Goal: Task Accomplishment & Management: Manage account settings

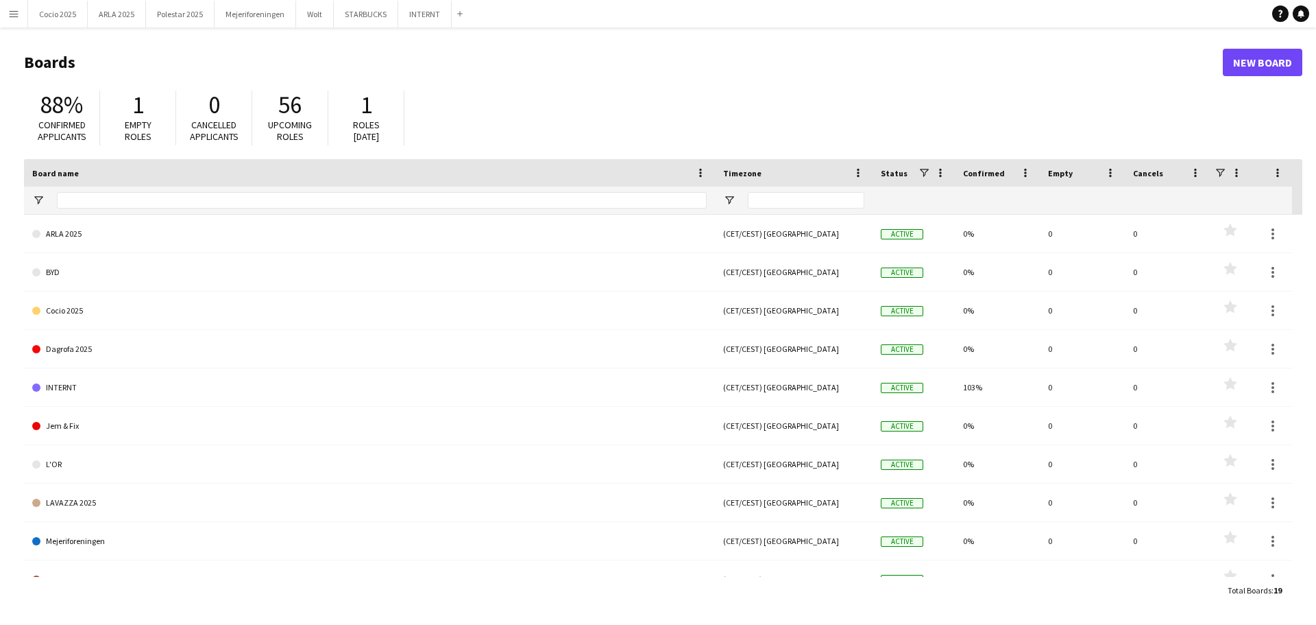
click at [16, 9] on app-icon "Menu" at bounding box center [13, 13] width 11 height 11
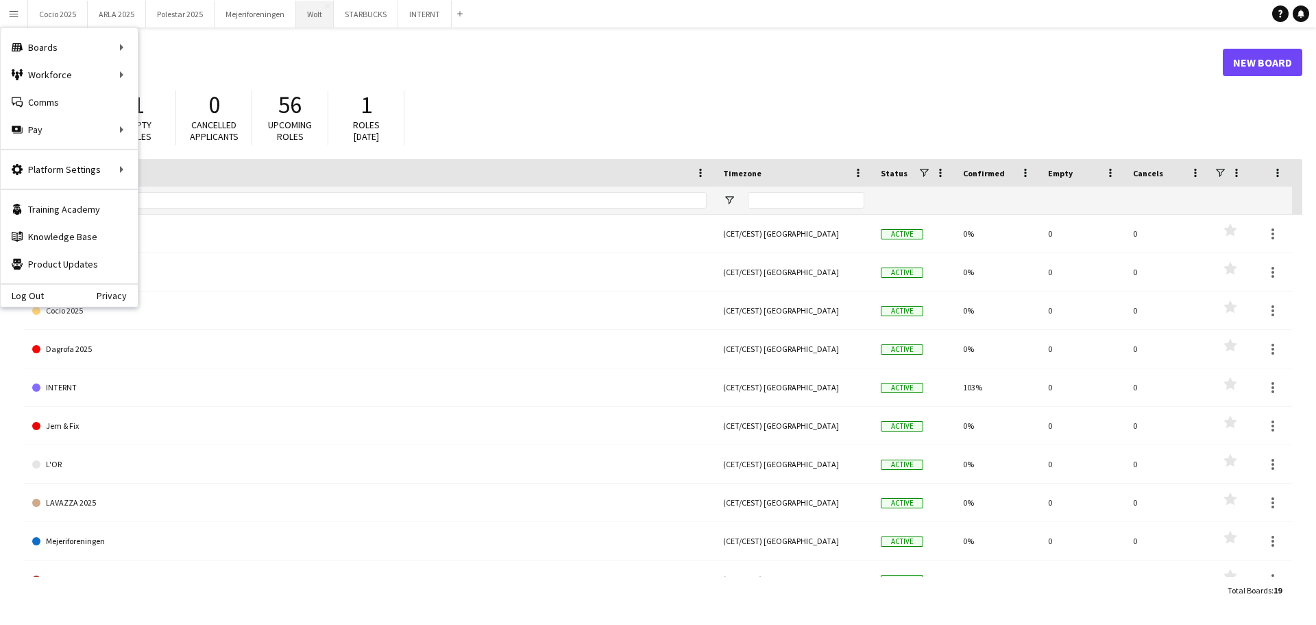
click at [308, 16] on button "Wolt Close" at bounding box center [315, 14] width 38 height 27
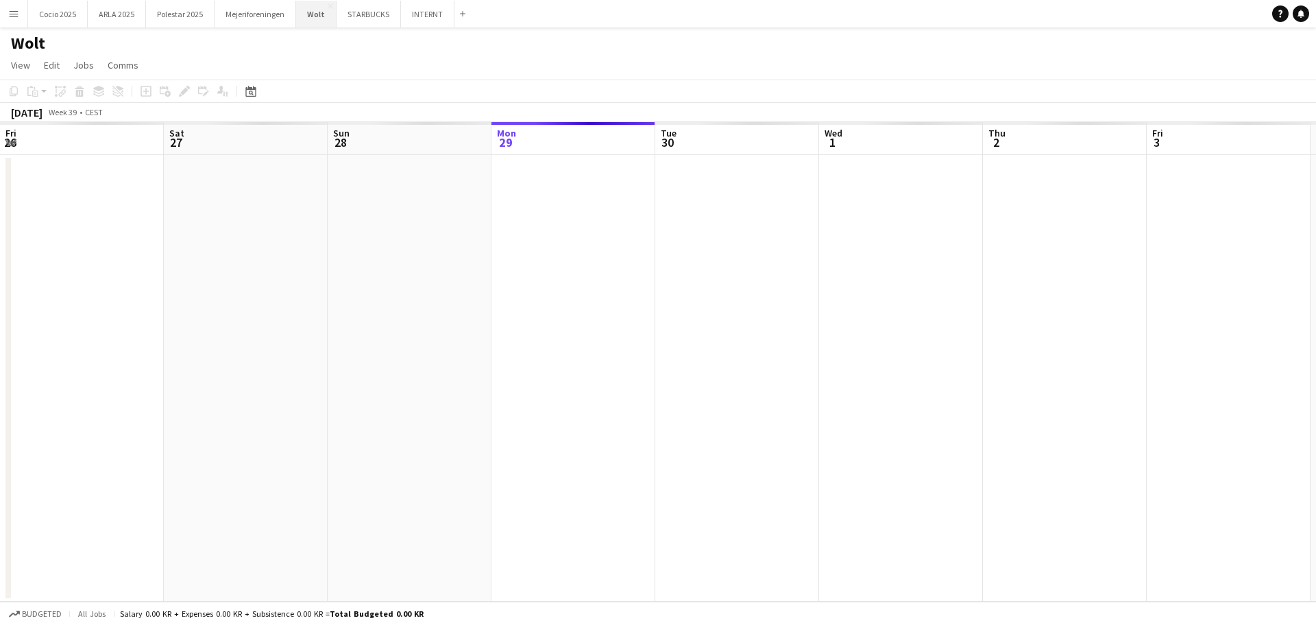
scroll to position [0, 328]
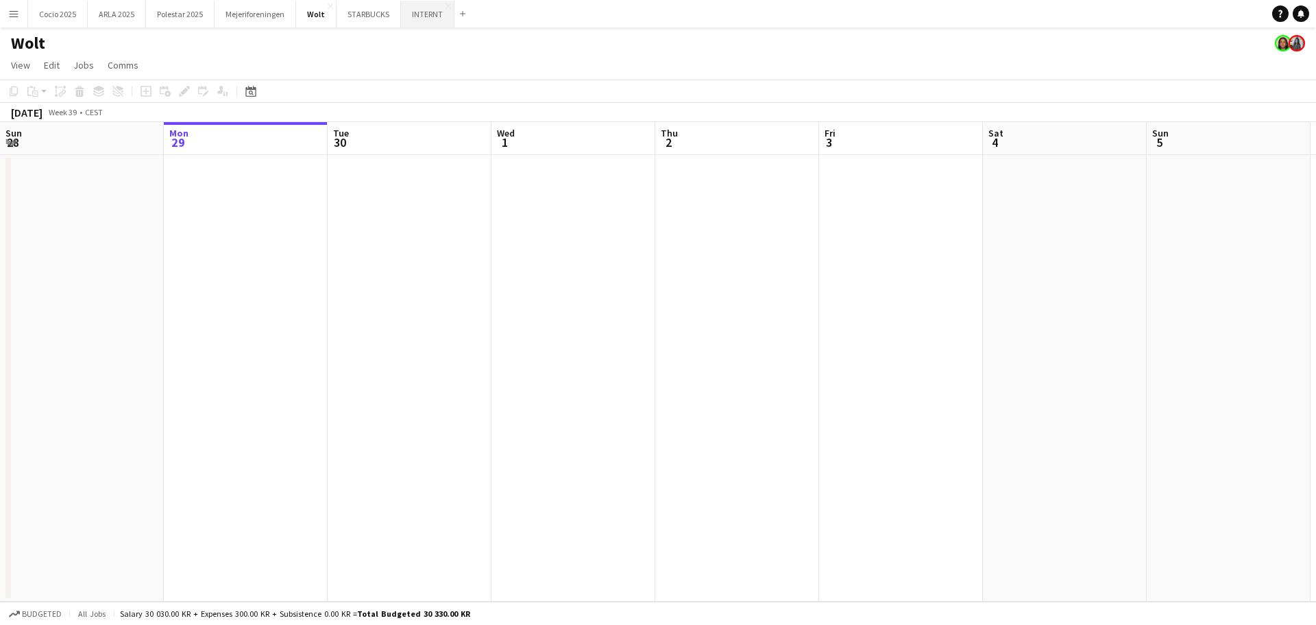
click at [408, 23] on button "INTERNT Close" at bounding box center [427, 14] width 53 height 27
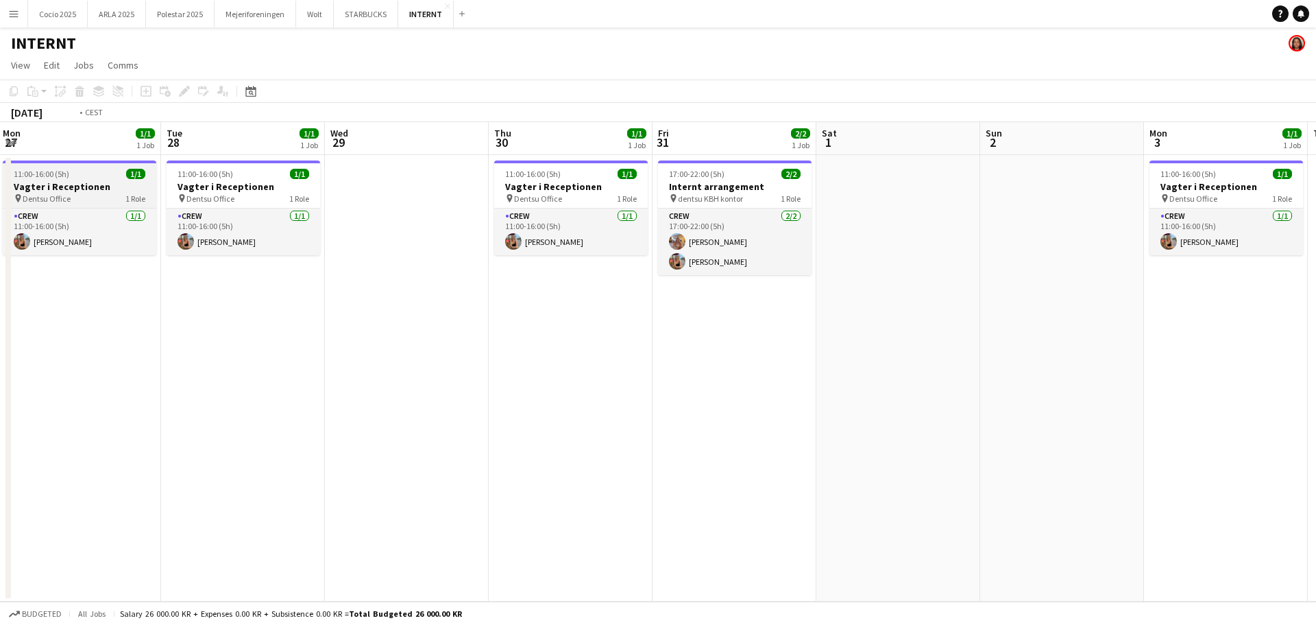
scroll to position [0, 306]
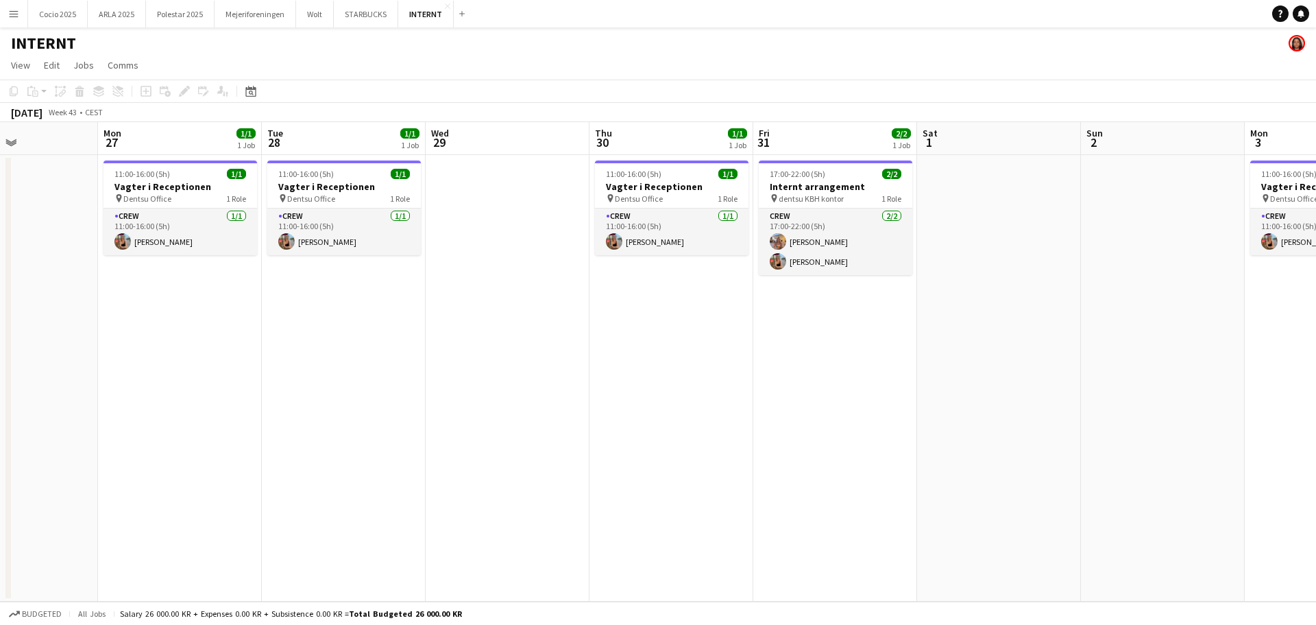
drag, startPoint x: 291, startPoint y: 180, endPoint x: 367, endPoint y: 202, distance: 79.4
click at [367, 202] on app-calendar-viewport "Fri 24 Sat 25 Sun 26 Mon 27 1/1 1 Job Tue 28 1/1 1 Job Wed 29 Thu 30 1/1 1 Job …" at bounding box center [658, 361] width 1316 height 479
click at [347, 187] on h3 "Vagter i Receptionen" at bounding box center [344, 186] width 154 height 12
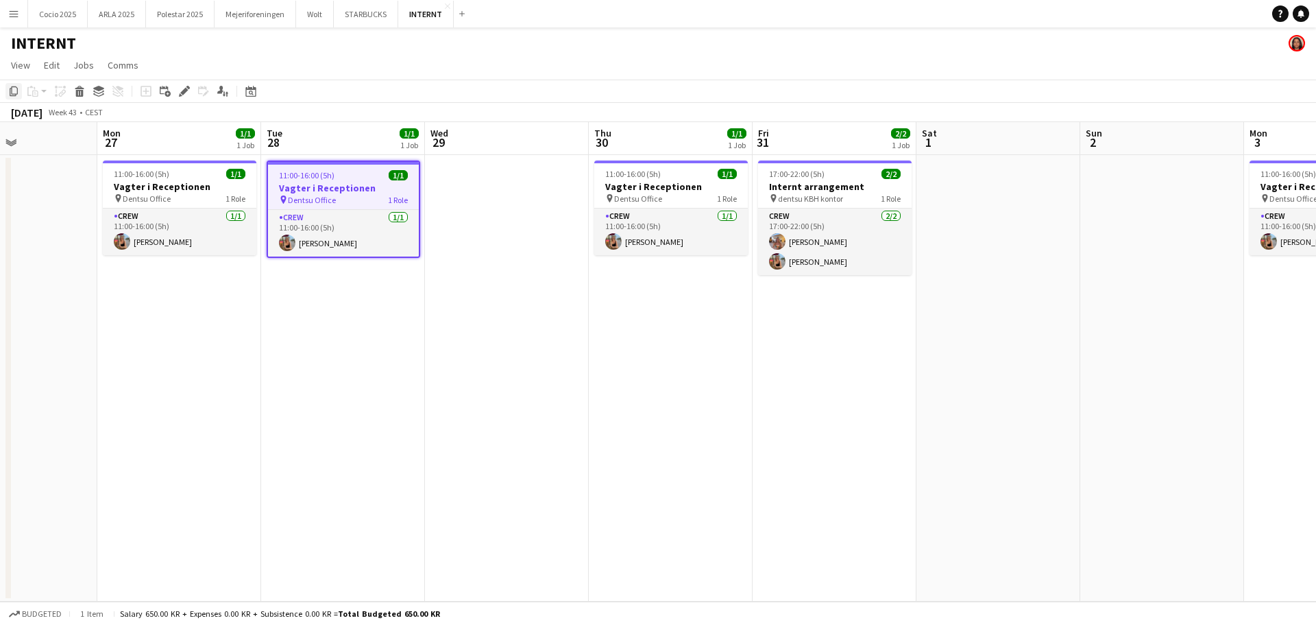
click at [13, 95] on icon at bounding box center [14, 91] width 8 height 10
click at [10, 95] on icon "Copy" at bounding box center [13, 91] width 11 height 11
click at [493, 235] on app-date-cell at bounding box center [507, 378] width 164 height 446
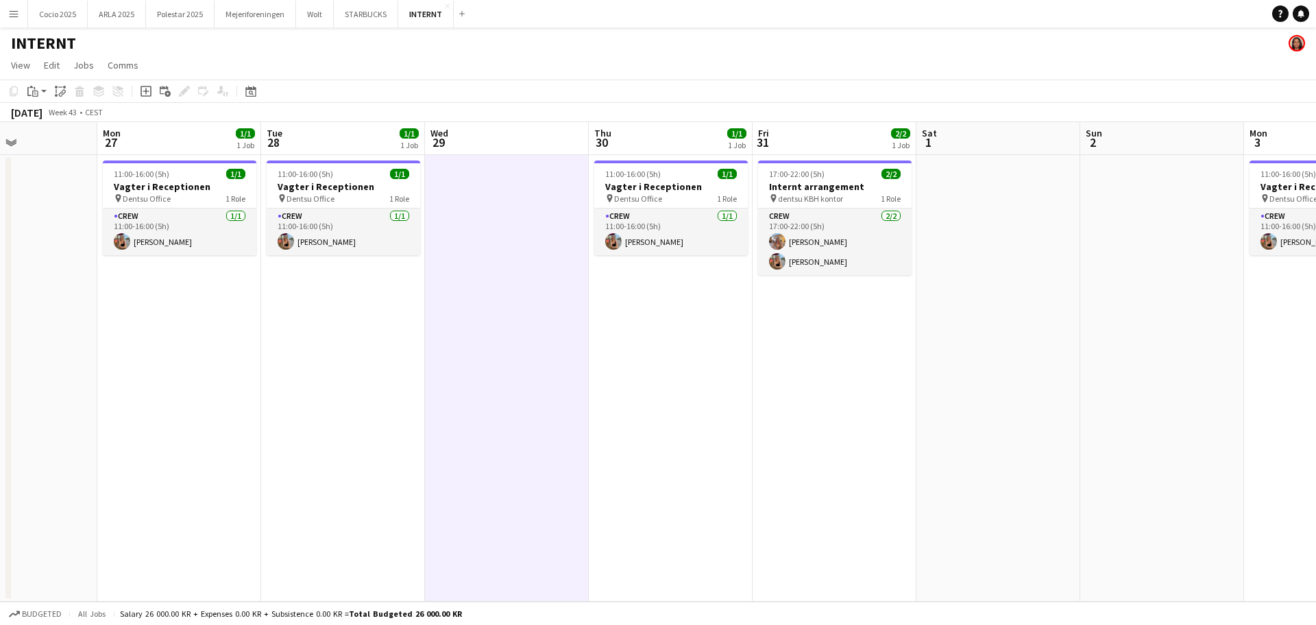
drag, startPoint x: 487, startPoint y: 228, endPoint x: 469, endPoint y: 227, distance: 17.8
click at [469, 227] on app-date-cell at bounding box center [507, 378] width 164 height 446
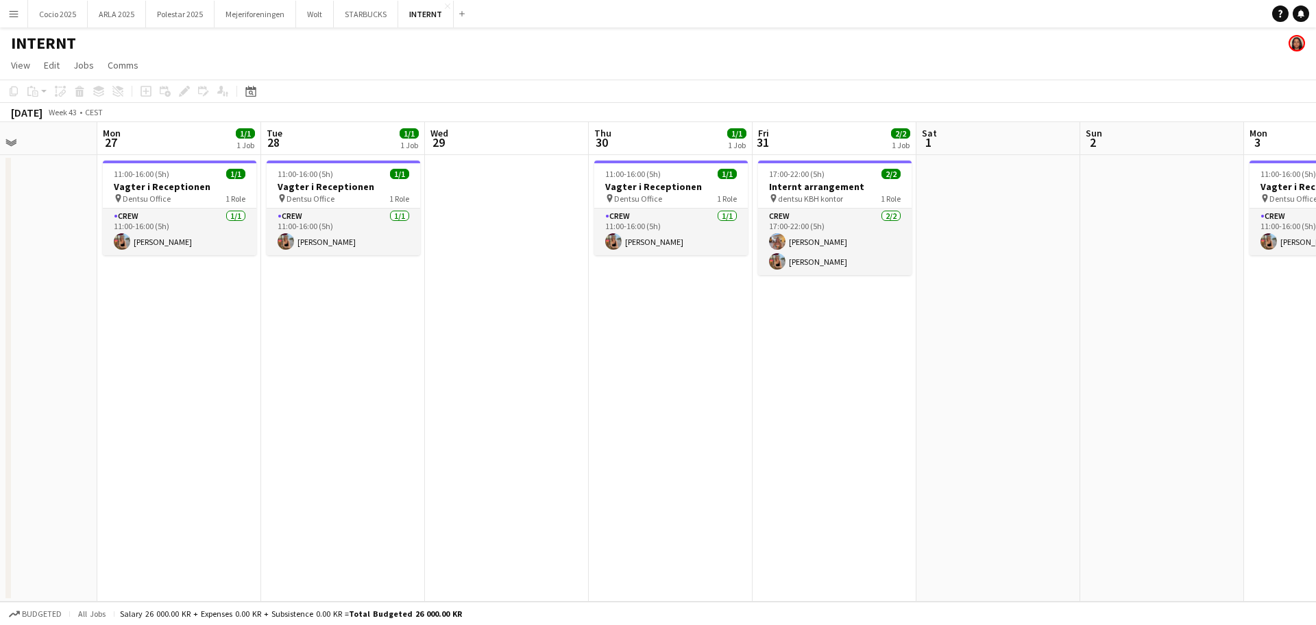
click at [498, 212] on app-date-cell at bounding box center [507, 378] width 164 height 446
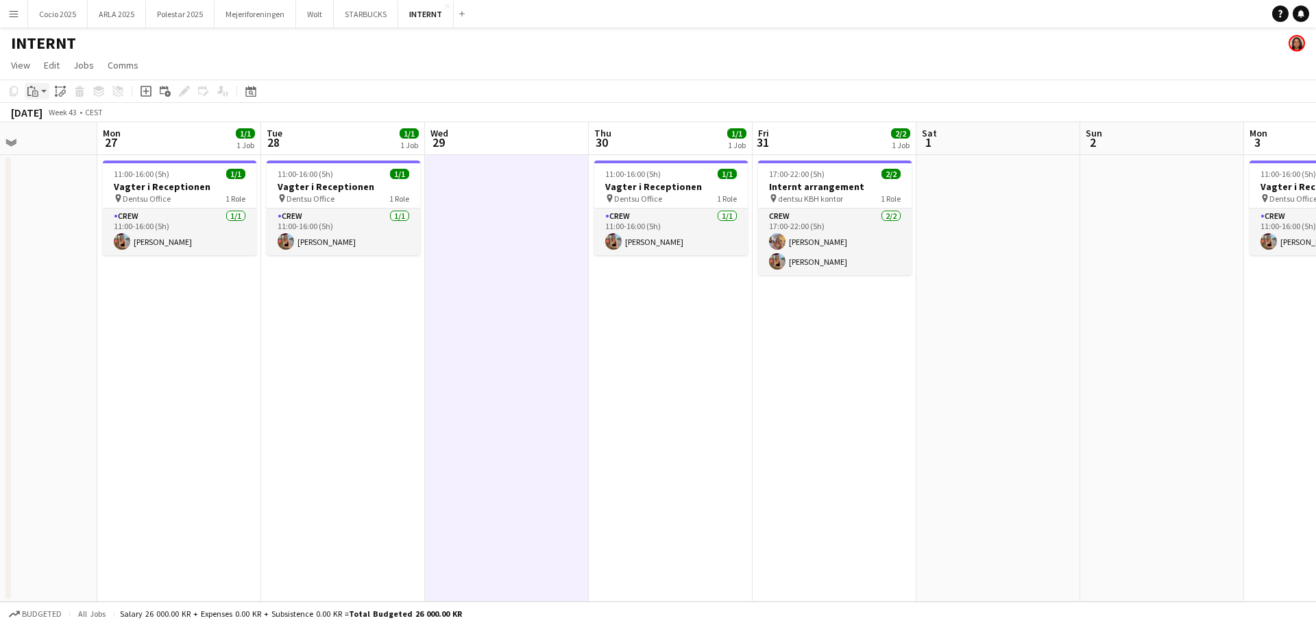
click at [40, 90] on div "Paste" at bounding box center [33, 91] width 16 height 16
click at [96, 141] on link "Paste with crew Ctrl+Shift+V" at bounding box center [100, 140] width 129 height 12
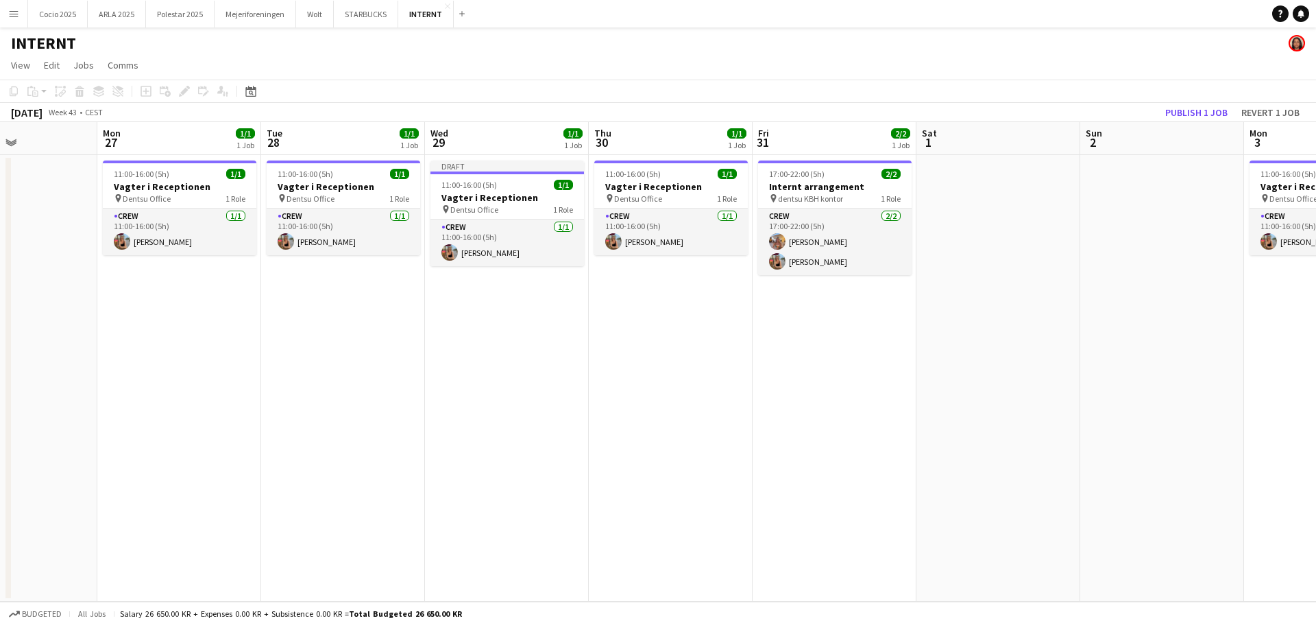
drag, startPoint x: 337, startPoint y: 178, endPoint x: 270, endPoint y: 305, distance: 143.8
click at [270, 305] on app-date-cell "11:00-16:00 (5h) 1/1 Vagter i Receptionen pin Dentsu Office 1 Role Crew [DATE] …" at bounding box center [343, 378] width 164 height 446
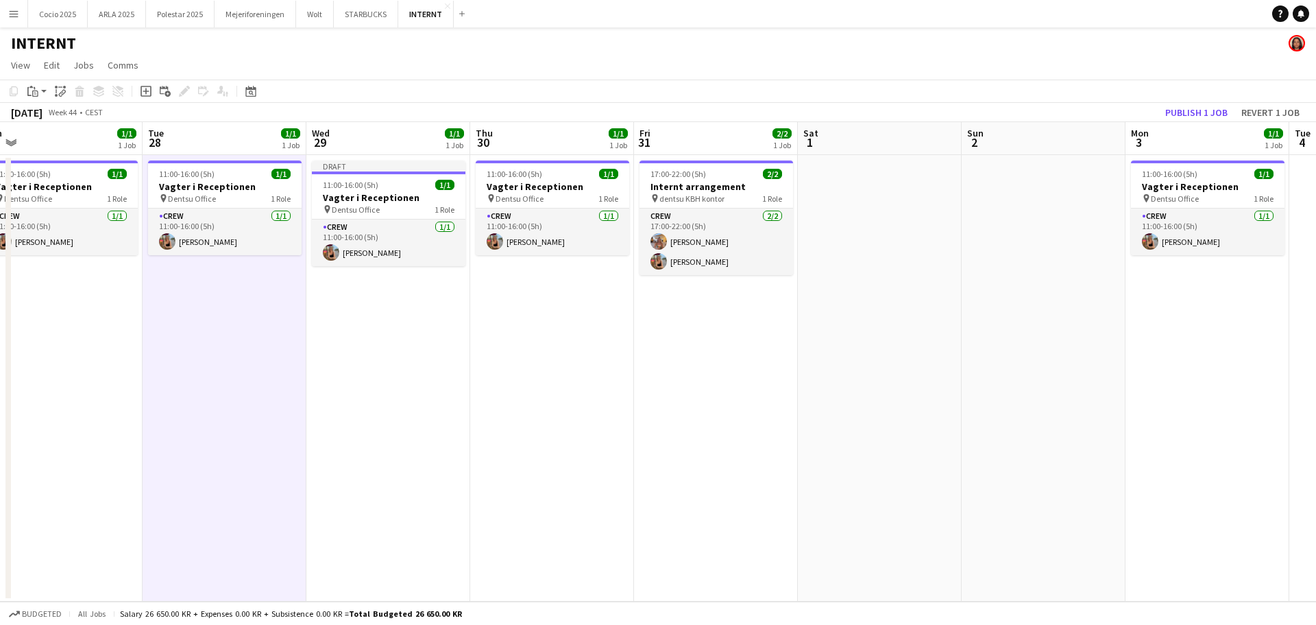
scroll to position [0, 531]
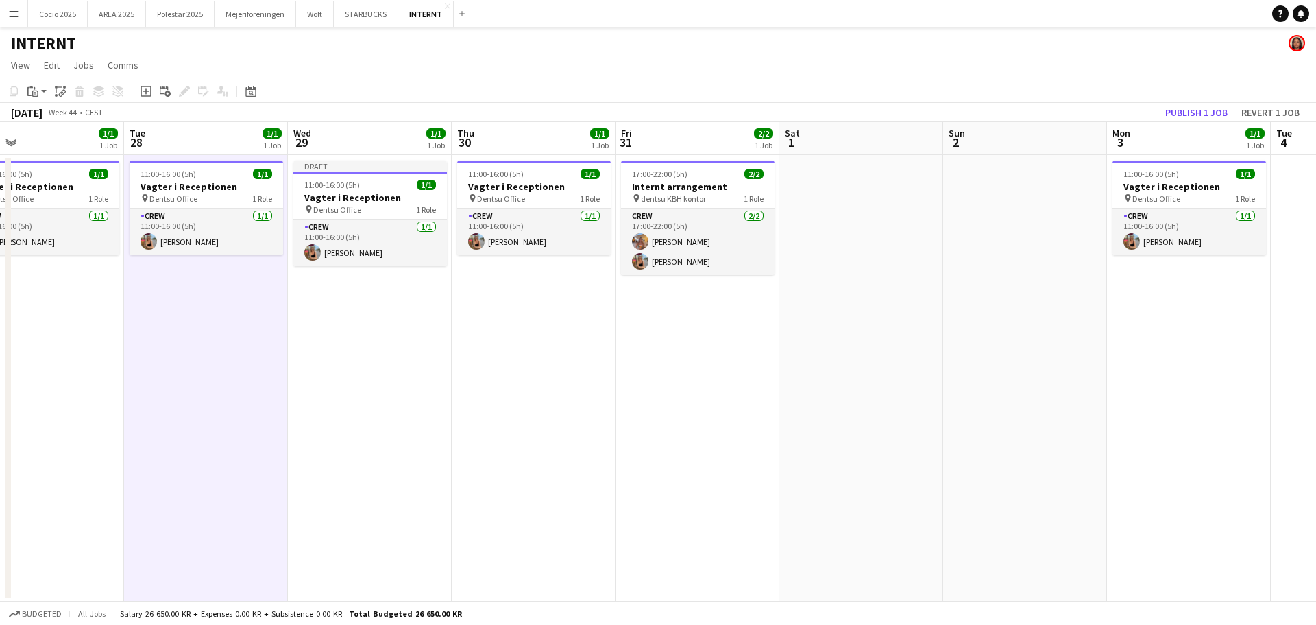
drag, startPoint x: 217, startPoint y: 199, endPoint x: 210, endPoint y: 330, distance: 131.1
click at [210, 331] on app-date-cell "11:00-16:00 (5h) 1/1 Vagter i Receptionen pin Dentsu Office 1 Role Crew [DATE] …" at bounding box center [206, 378] width 164 height 446
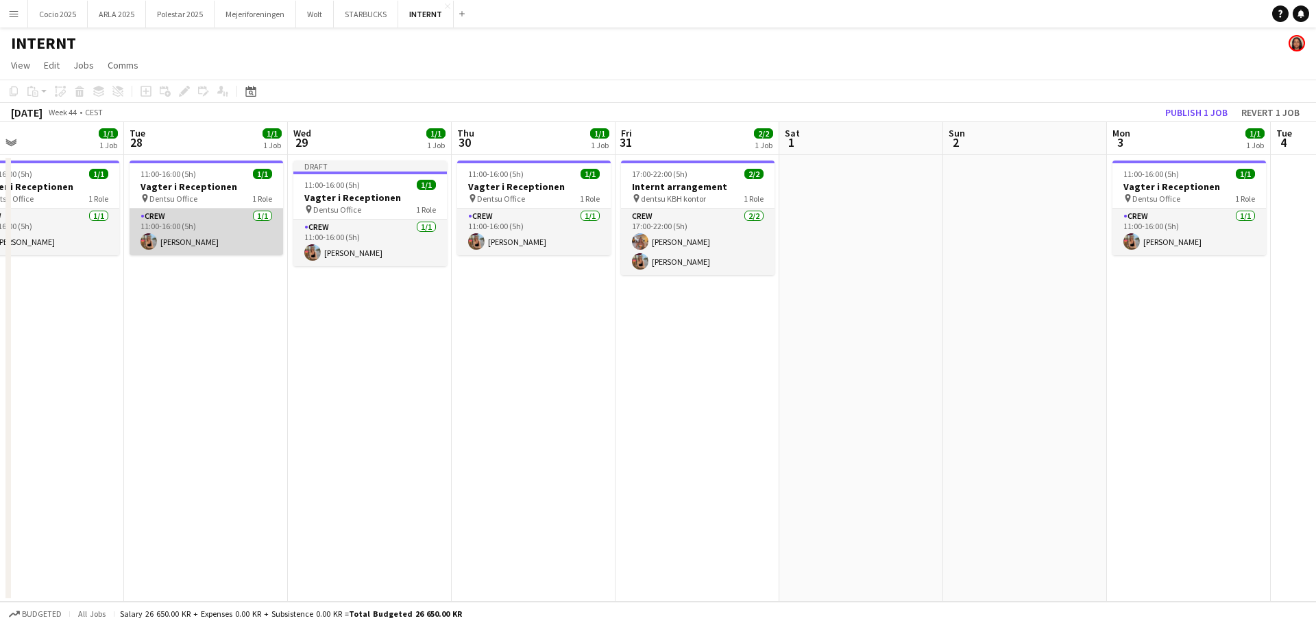
click at [207, 221] on app-card-role "Crew [DATE] 11:00-16:00 (5h) [PERSON_NAME]" at bounding box center [207, 231] width 154 height 47
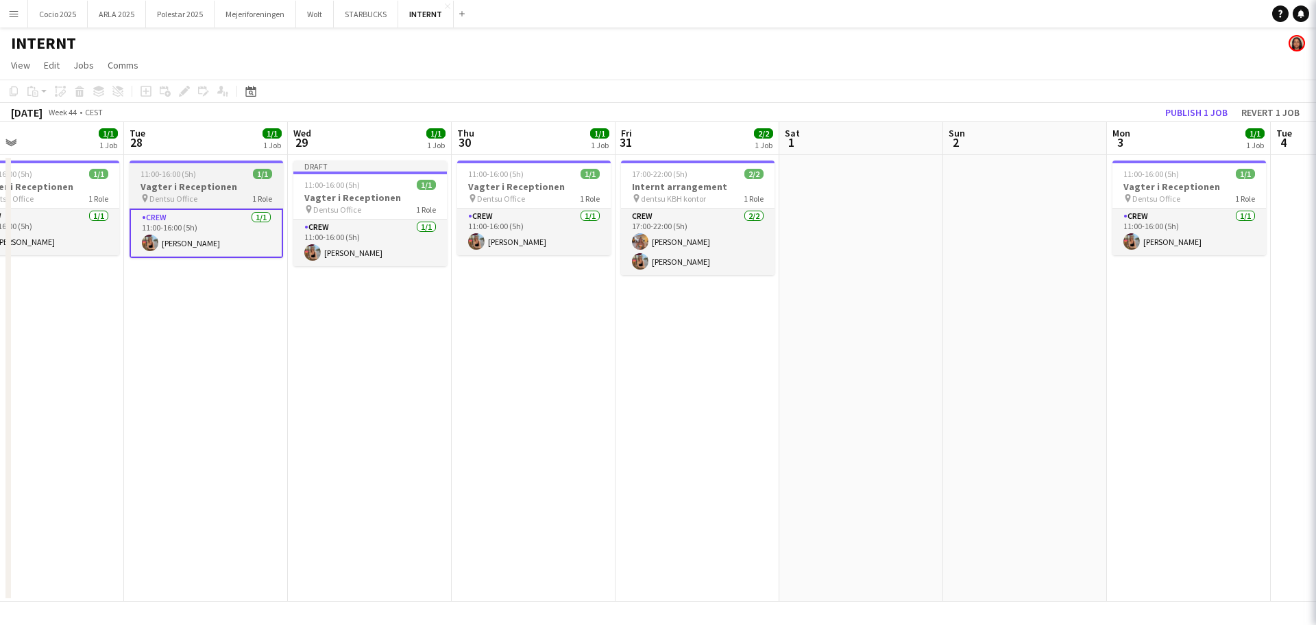
click at [215, 199] on div "pin Dentsu Office 1 Role" at bounding box center [207, 198] width 154 height 11
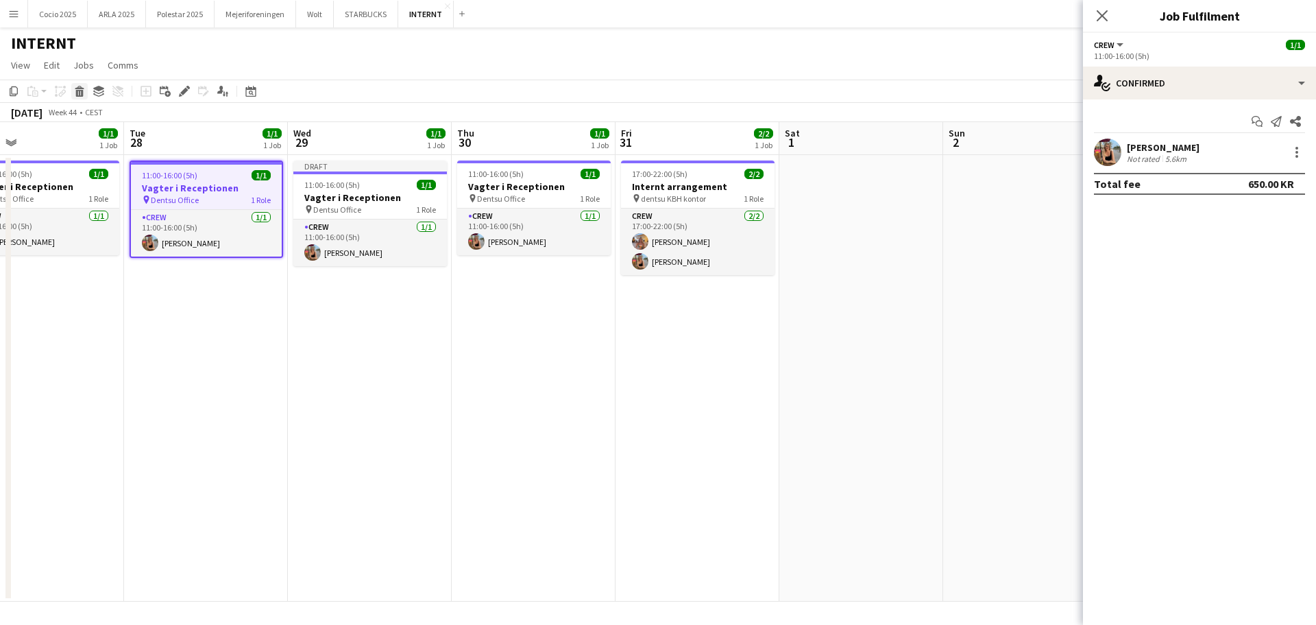
click at [77, 90] on icon "Delete" at bounding box center [79, 91] width 11 height 11
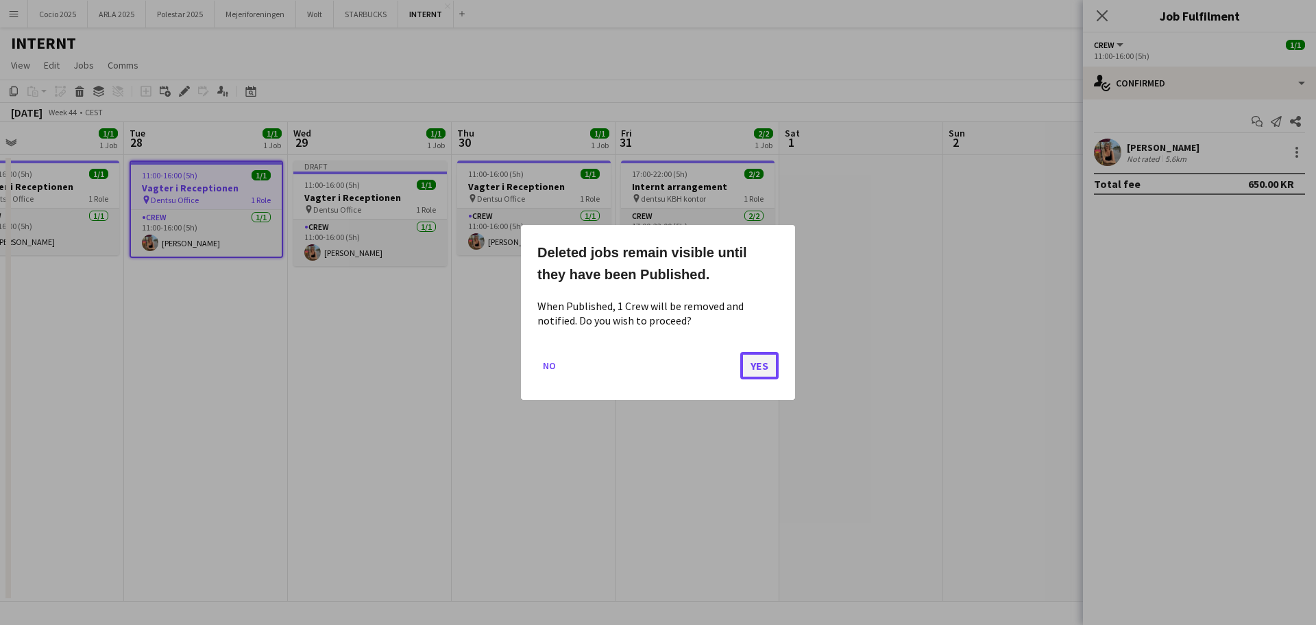
click at [755, 372] on button "Yes" at bounding box center [759, 365] width 38 height 27
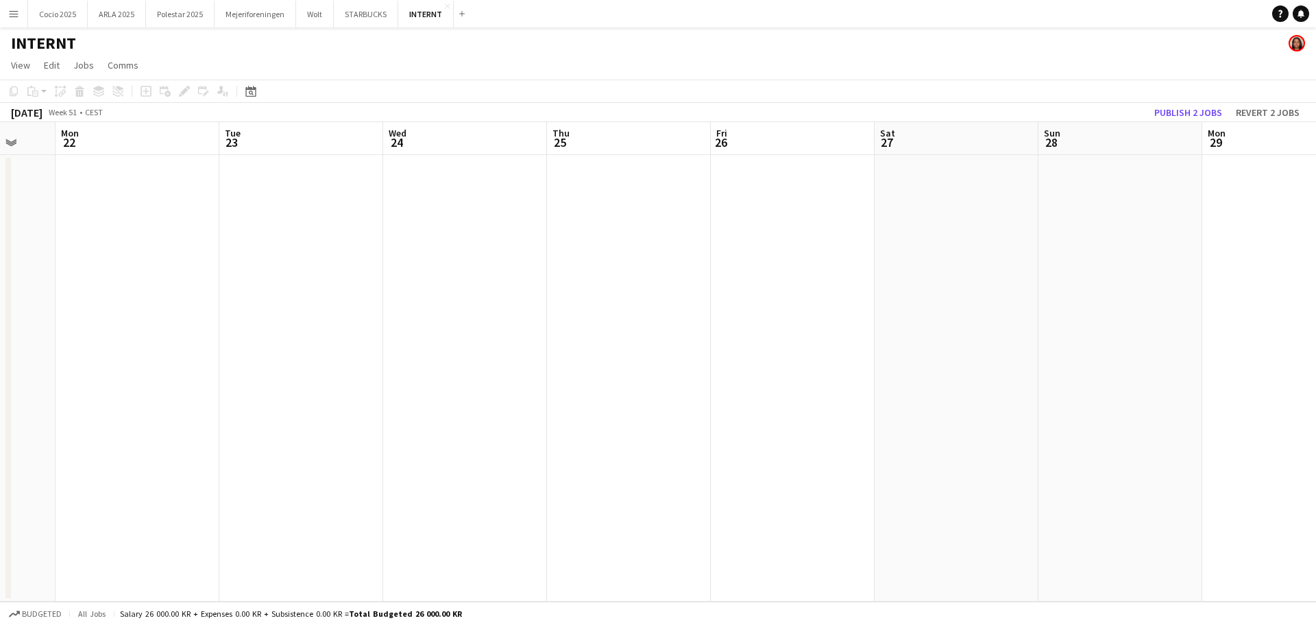
scroll to position [0, 405]
click at [135, 213] on app-date-cell at bounding box center [168, 378] width 164 height 446
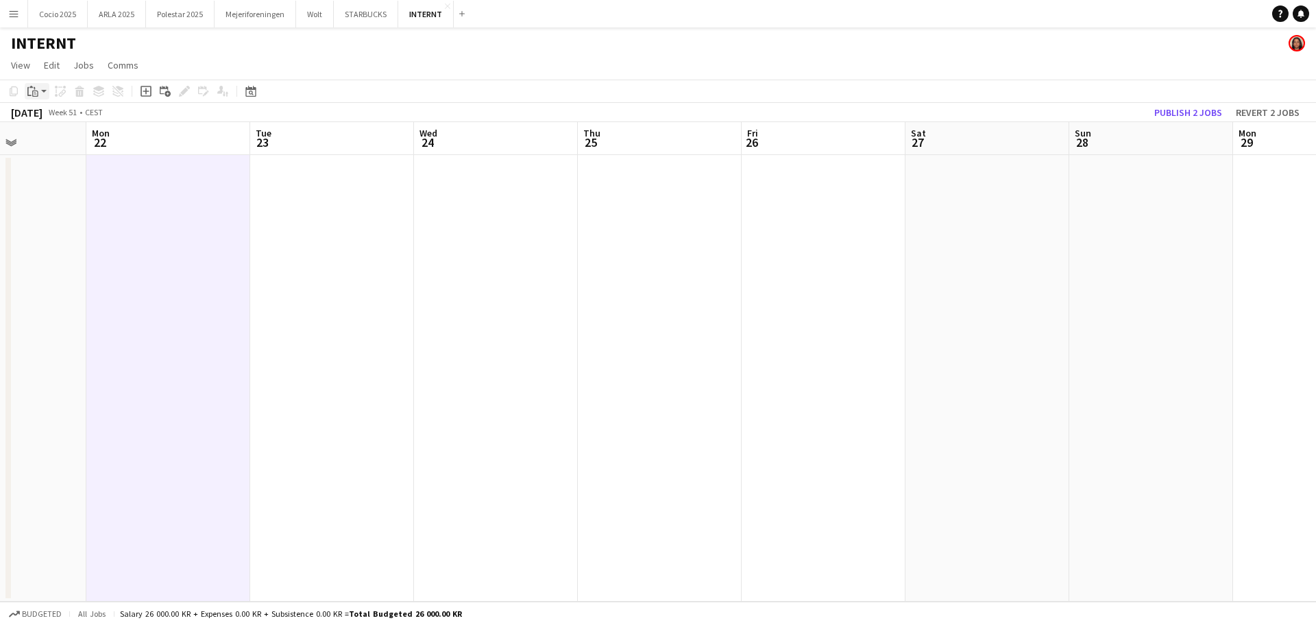
click at [38, 95] on icon at bounding box center [35, 93] width 6 height 6
click at [77, 147] on link "Paste with crew Ctrl+Shift+V" at bounding box center [100, 140] width 129 height 12
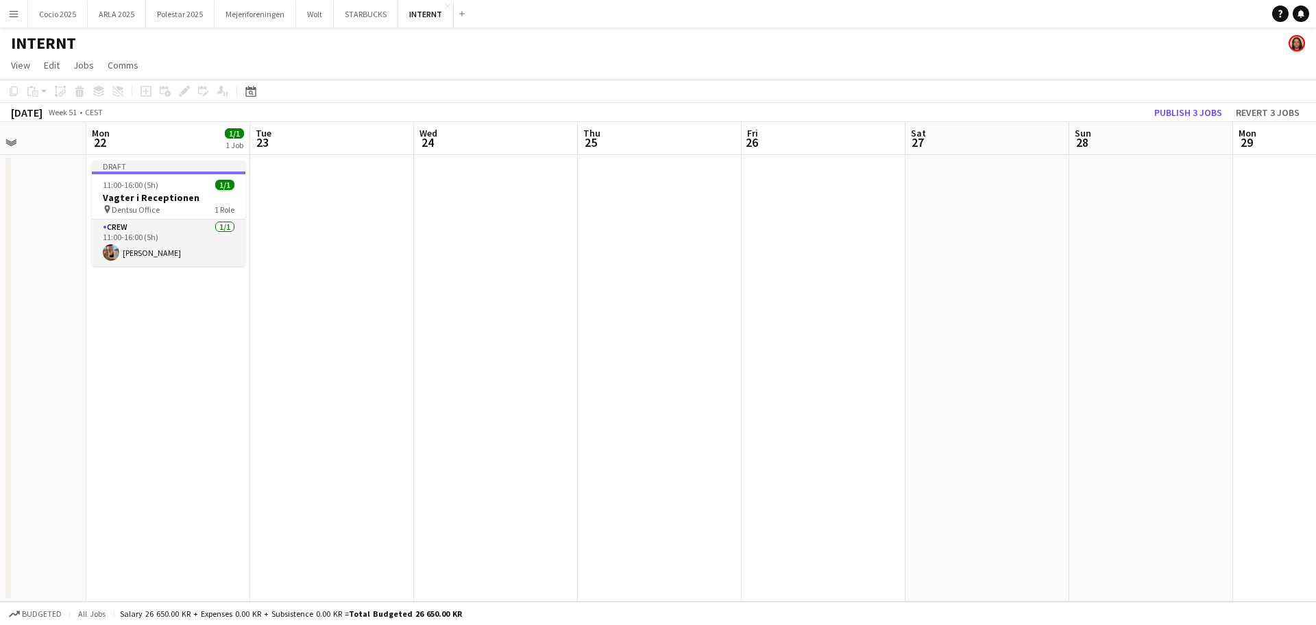
click at [335, 199] on app-date-cell at bounding box center [332, 378] width 164 height 446
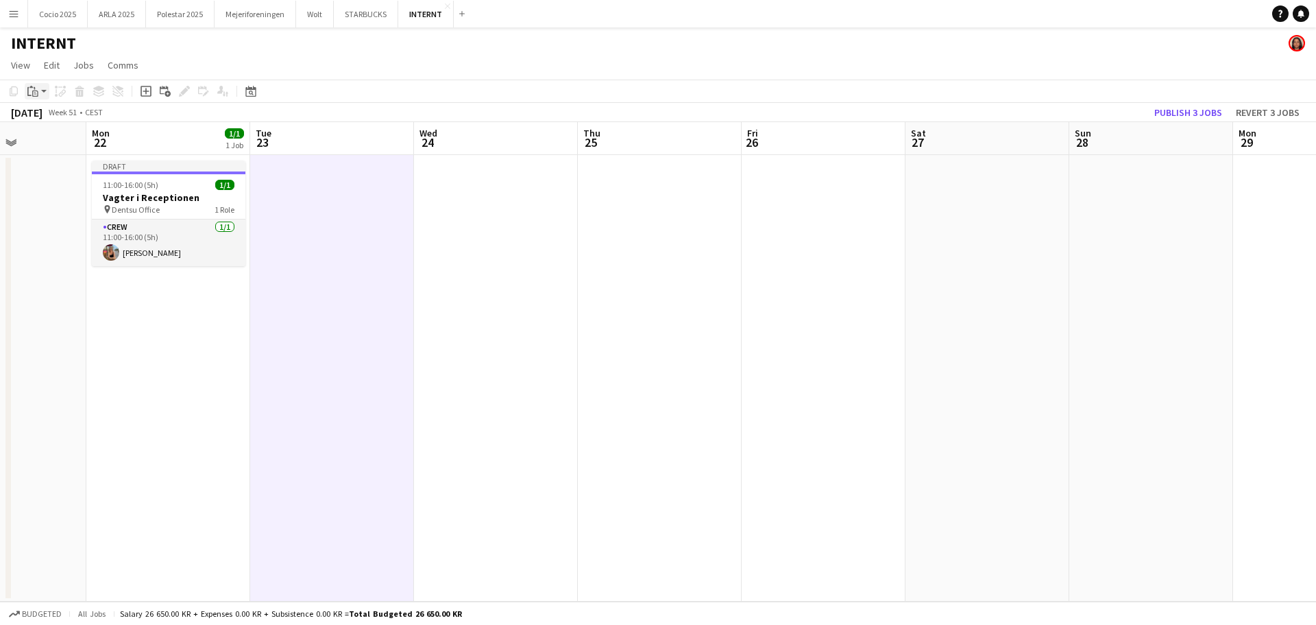
click at [32, 93] on icon "Paste" at bounding box center [32, 91] width 11 height 11
click at [74, 138] on link "Paste with crew Ctrl+Shift+V" at bounding box center [100, 140] width 129 height 12
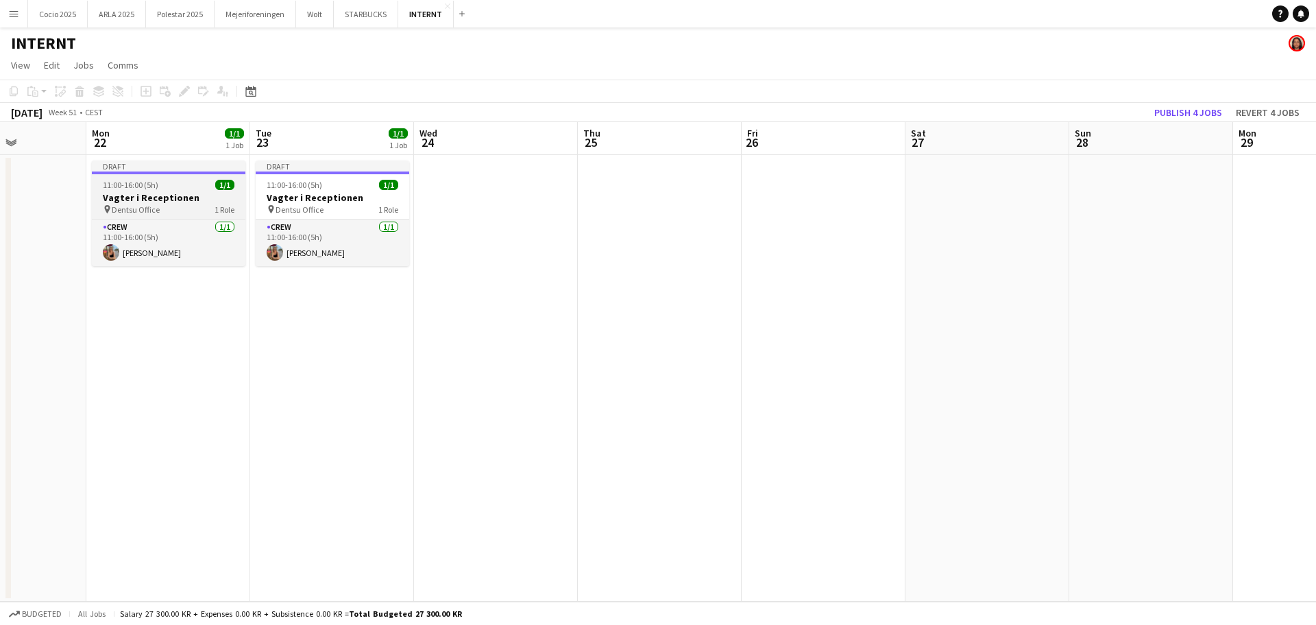
click at [122, 192] on h3 "Vagter i Receptionen" at bounding box center [169, 197] width 154 height 12
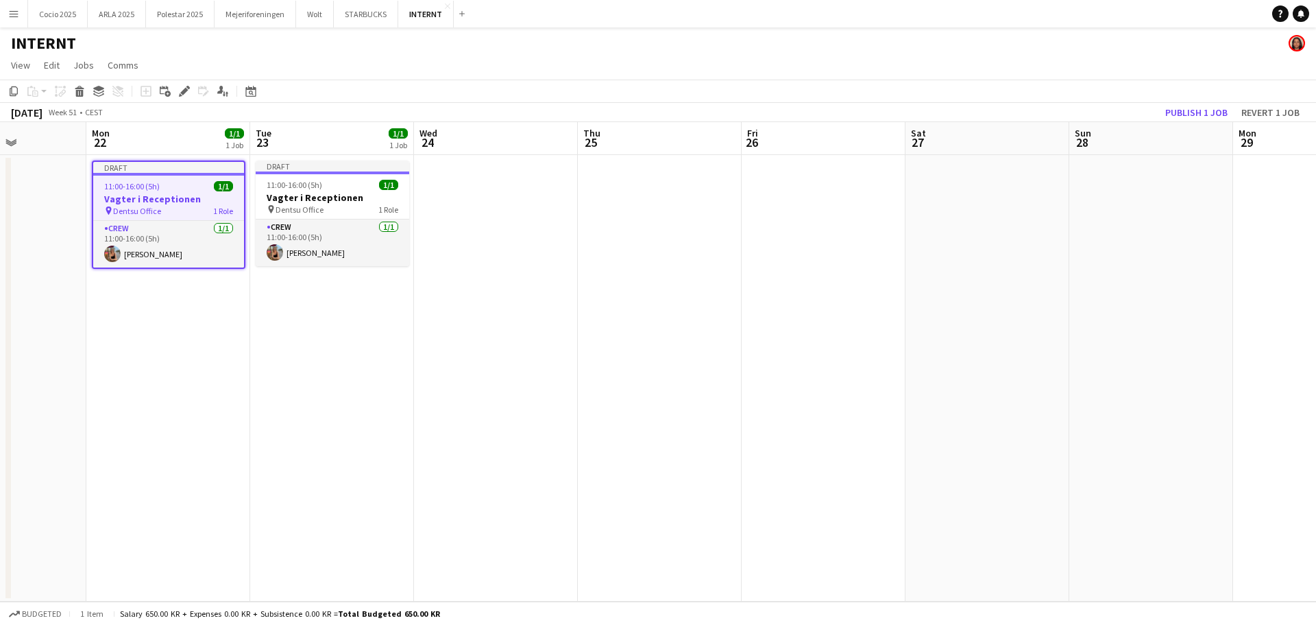
drag, startPoint x: 197, startPoint y: 189, endPoint x: 169, endPoint y: 193, distance: 27.6
click at [169, 193] on h3 "Vagter i Receptionen" at bounding box center [168, 199] width 151 height 12
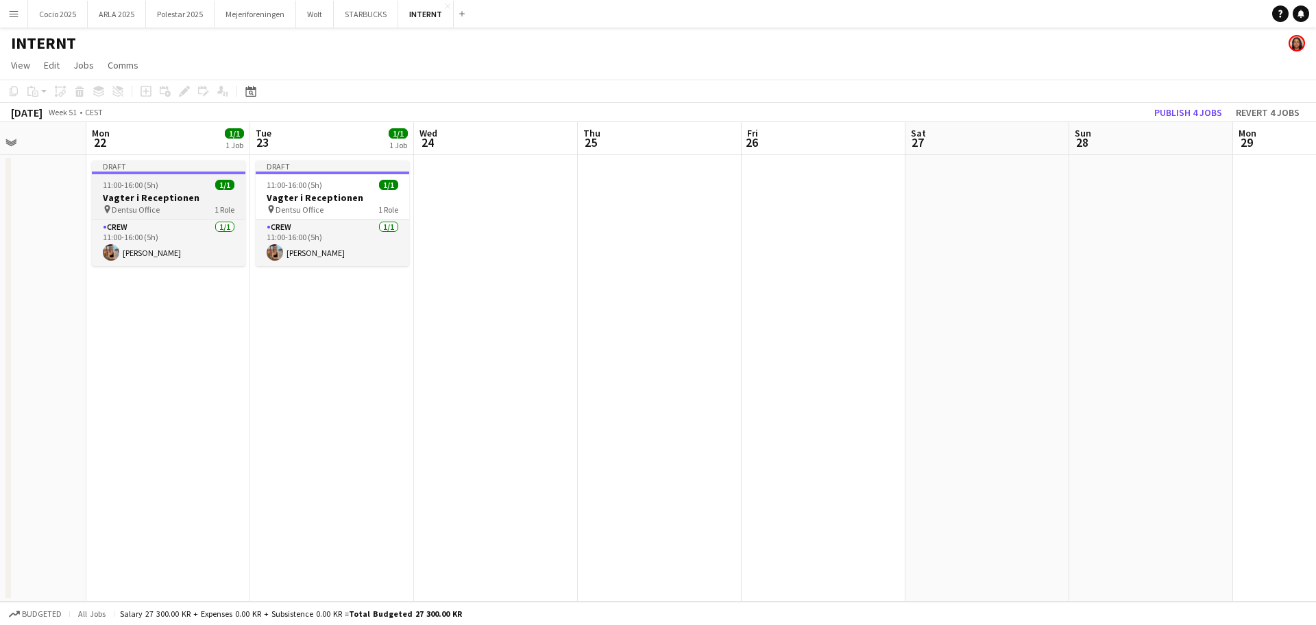
click at [169, 193] on h3 "Vagter i Receptionen" at bounding box center [169, 197] width 154 height 12
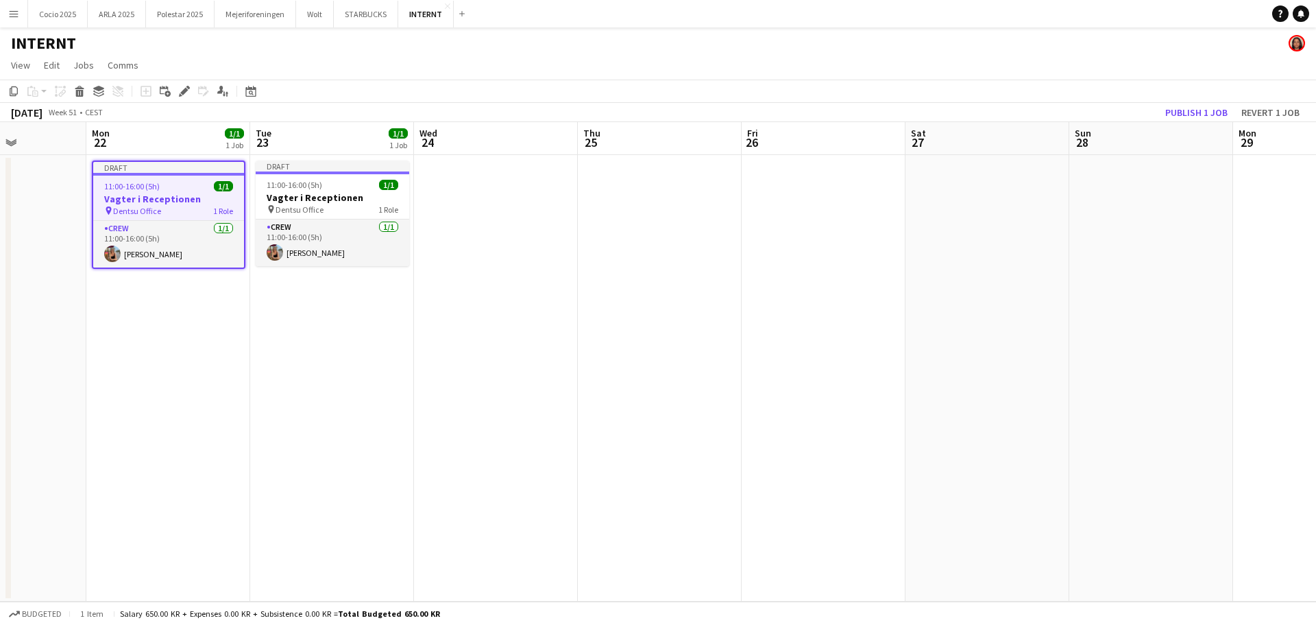
click at [179, 193] on h3 "Vagter i Receptionen" at bounding box center [168, 199] width 151 height 12
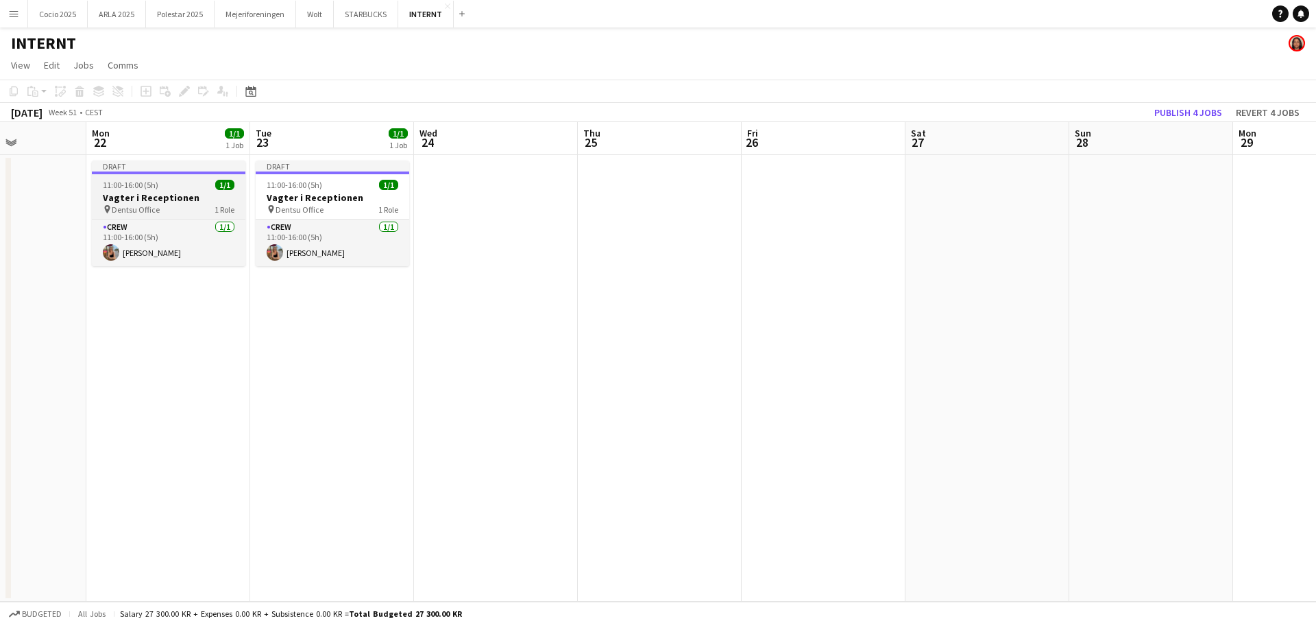
click at [179, 192] on h3 "Vagter i Receptionen" at bounding box center [169, 197] width 154 height 12
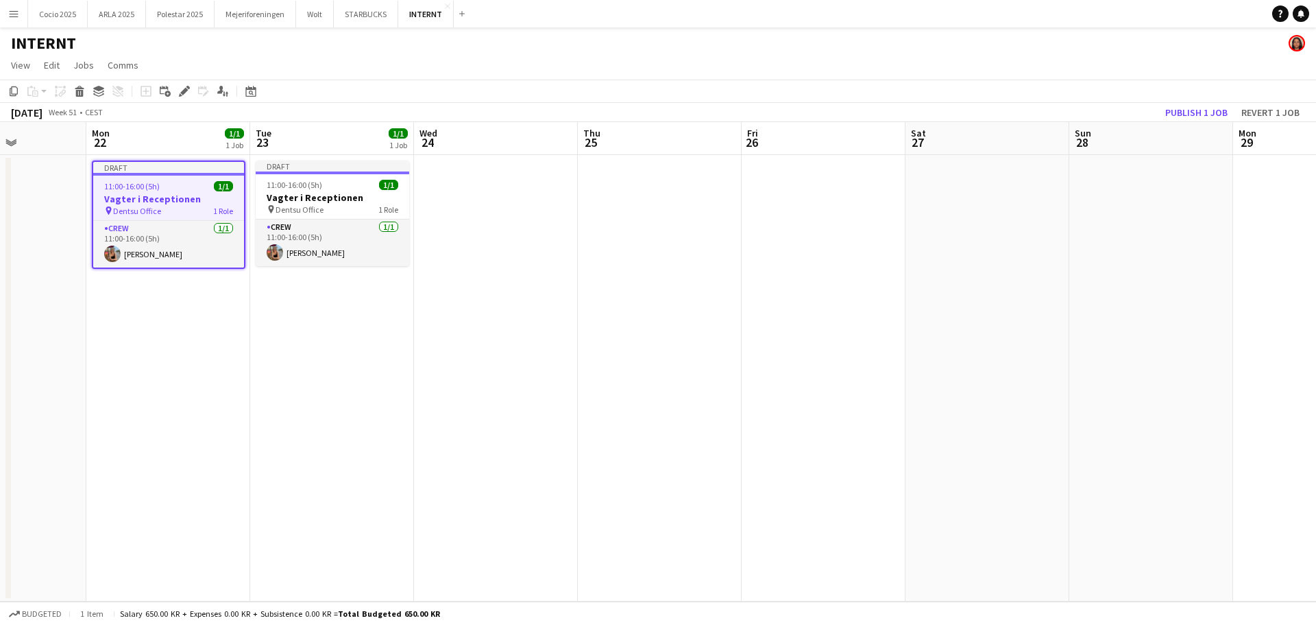
click at [179, 192] on app-job-card "Draft 11:00-16:00 (5h) 1/1 Vagter i Receptionen pin Dentsu Office 1 Role Crew […" at bounding box center [169, 214] width 154 height 108
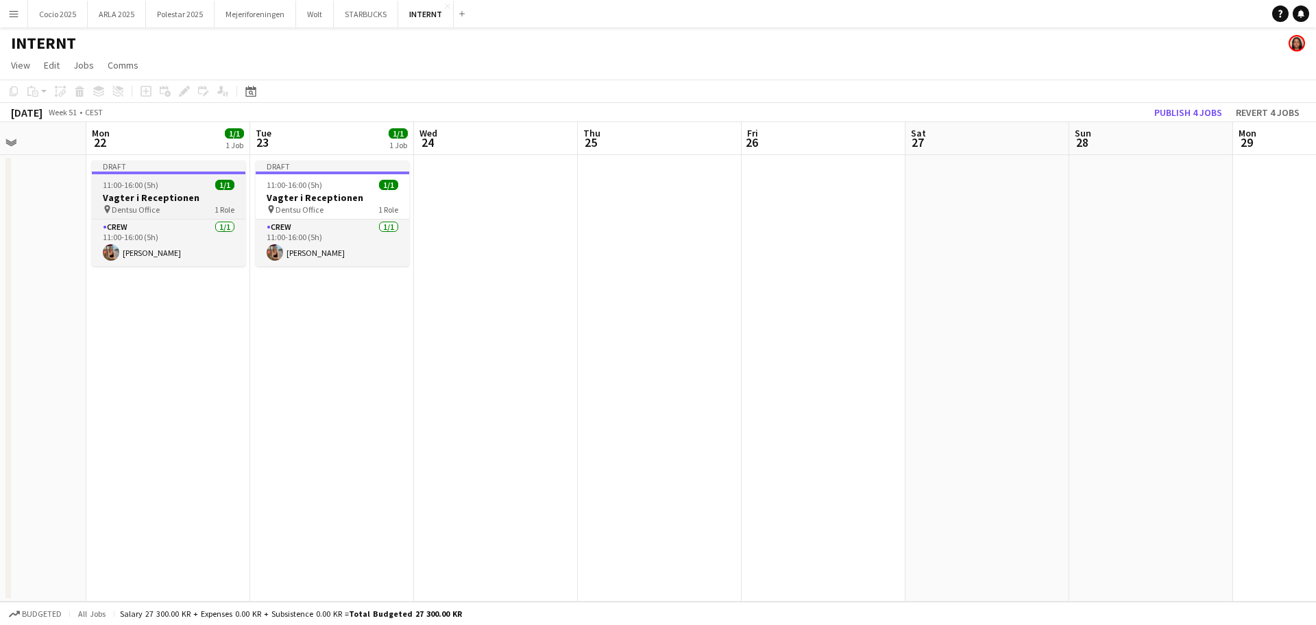
click at [179, 192] on h3 "Vagter i Receptionen" at bounding box center [169, 197] width 154 height 12
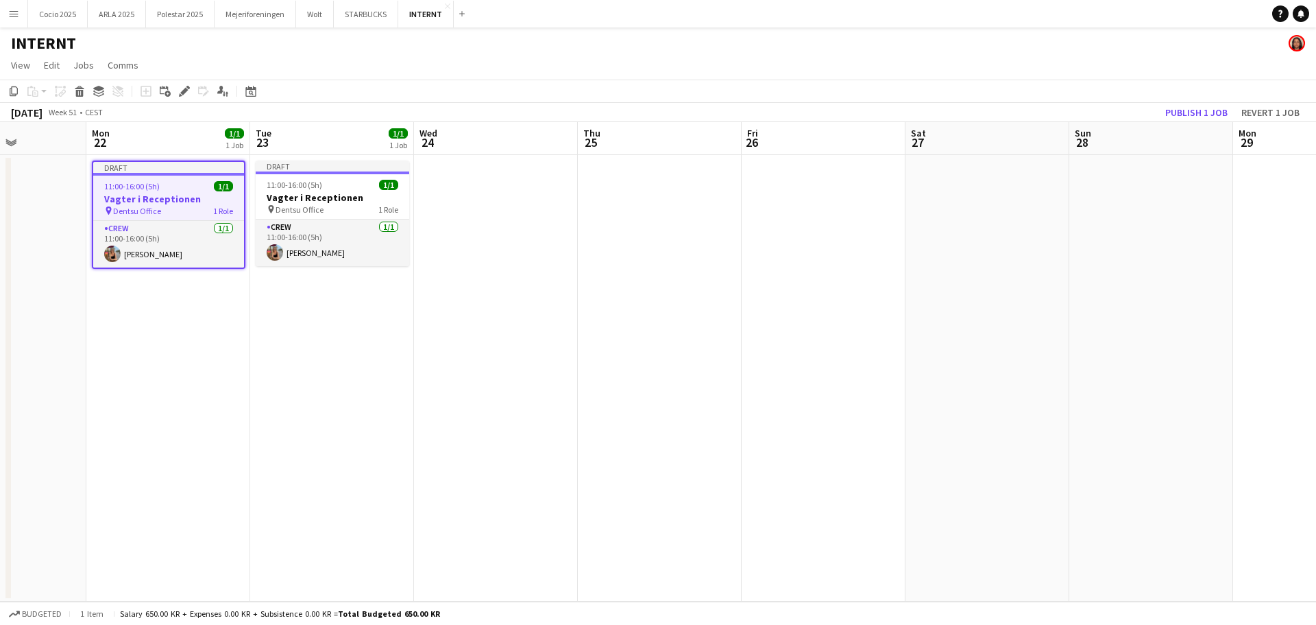
click at [179, 192] on app-job-card "Draft 11:00-16:00 (5h) 1/1 Vagter i Receptionen pin Dentsu Office 1 Role Crew […" at bounding box center [169, 214] width 154 height 108
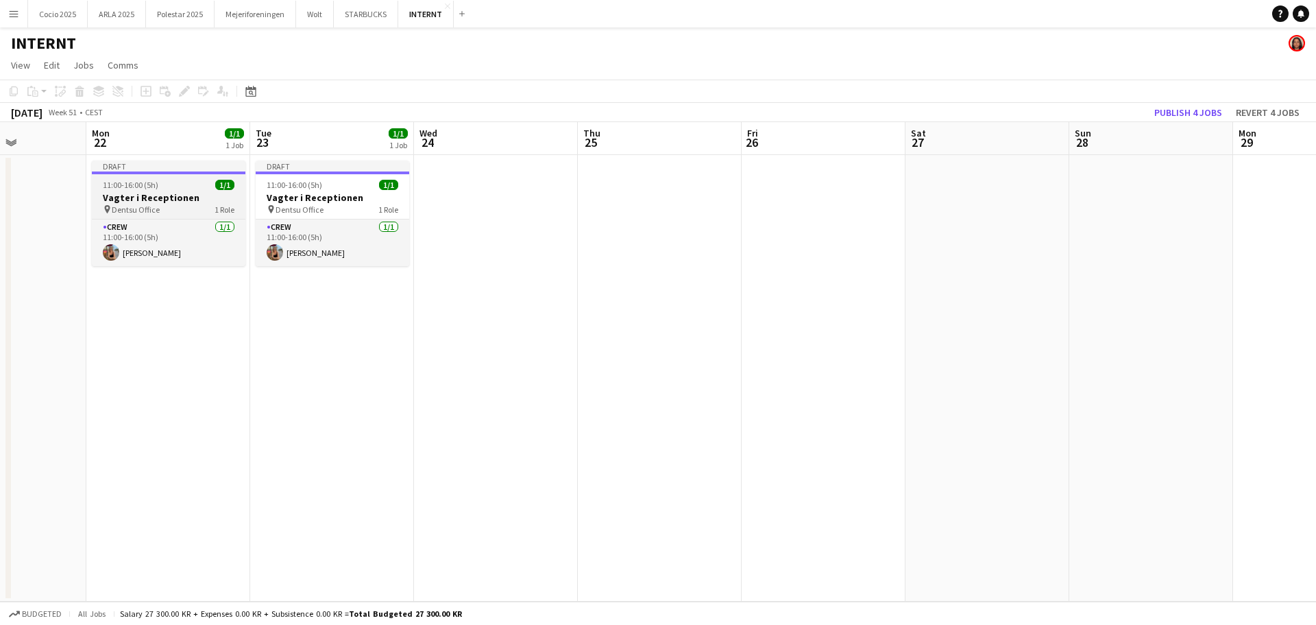
click at [186, 198] on h3 "Vagter i Receptionen" at bounding box center [169, 197] width 154 height 12
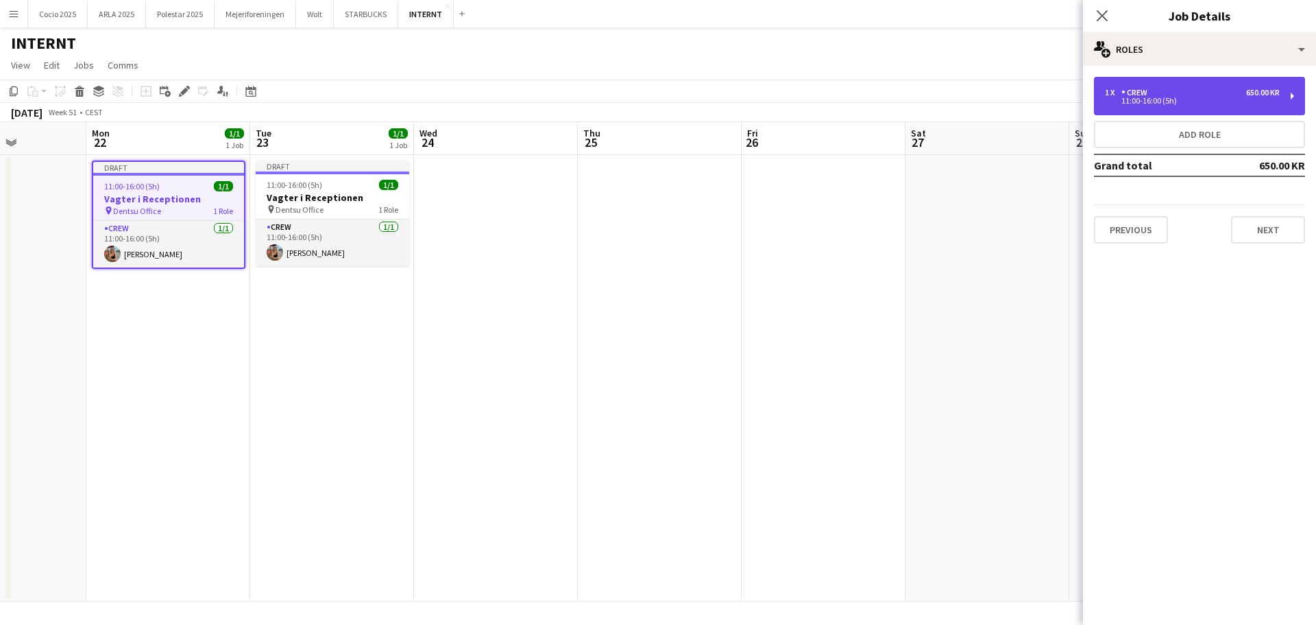
click at [1237, 98] on div "11:00-16:00 (5h)" at bounding box center [1192, 100] width 175 height 7
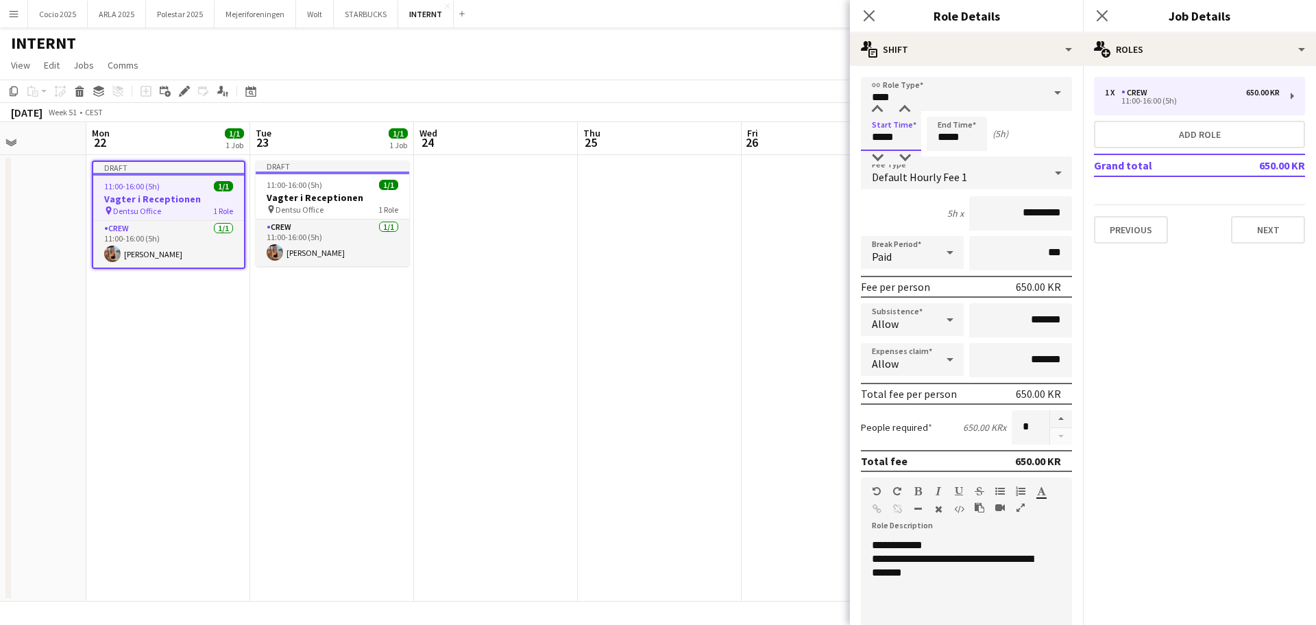
click at [913, 144] on input "*****" at bounding box center [891, 134] width 60 height 34
click at [877, 136] on input "*****" at bounding box center [891, 134] width 60 height 34
click at [880, 138] on input "*****" at bounding box center [891, 134] width 60 height 34
type input "*****"
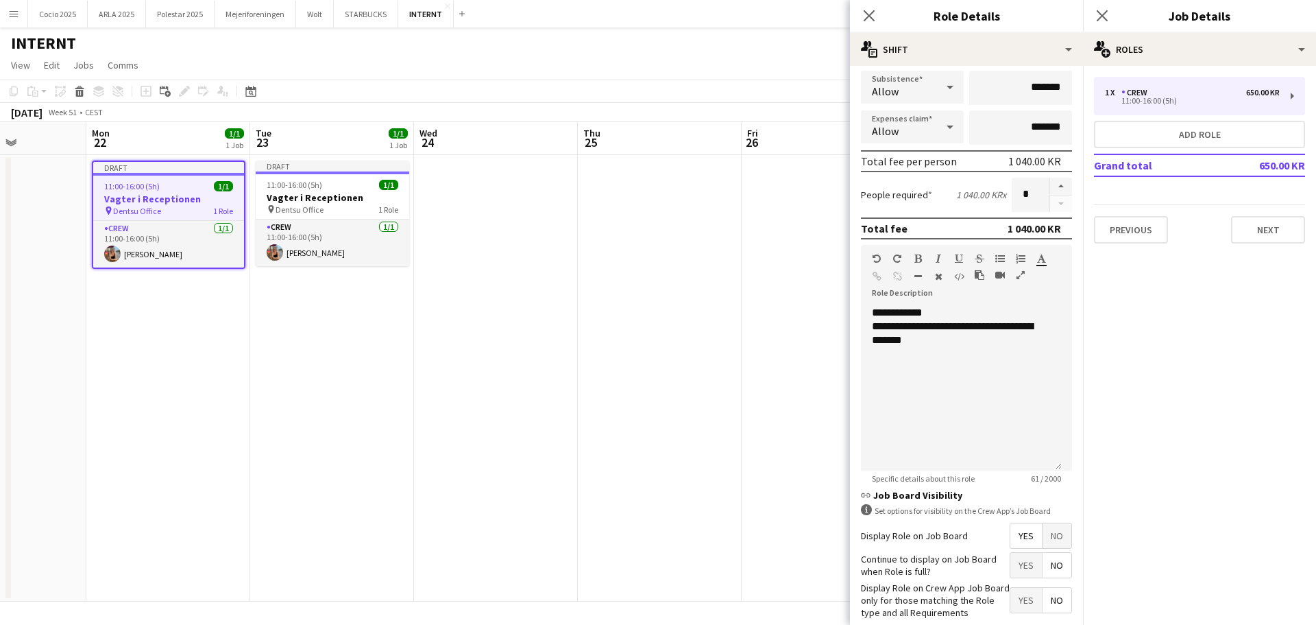
scroll to position [304, 0]
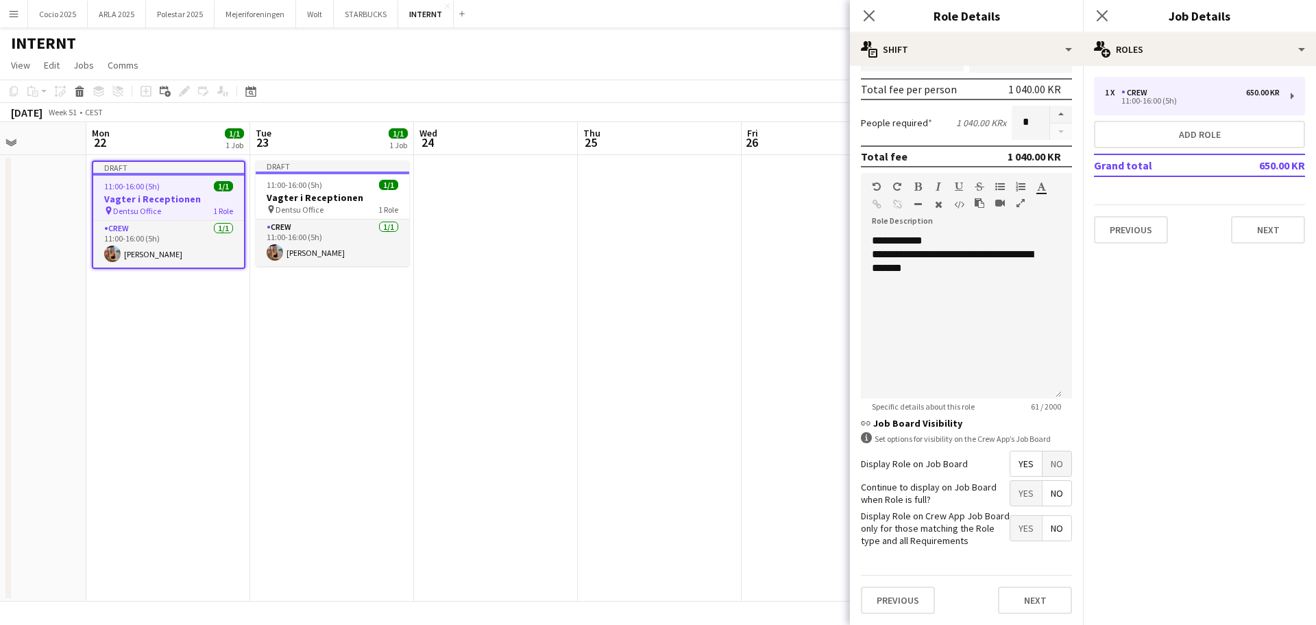
click at [1011, 463] on span "Yes" at bounding box center [1027, 463] width 32 height 25
click at [1034, 591] on button "Next" at bounding box center [1035, 599] width 74 height 27
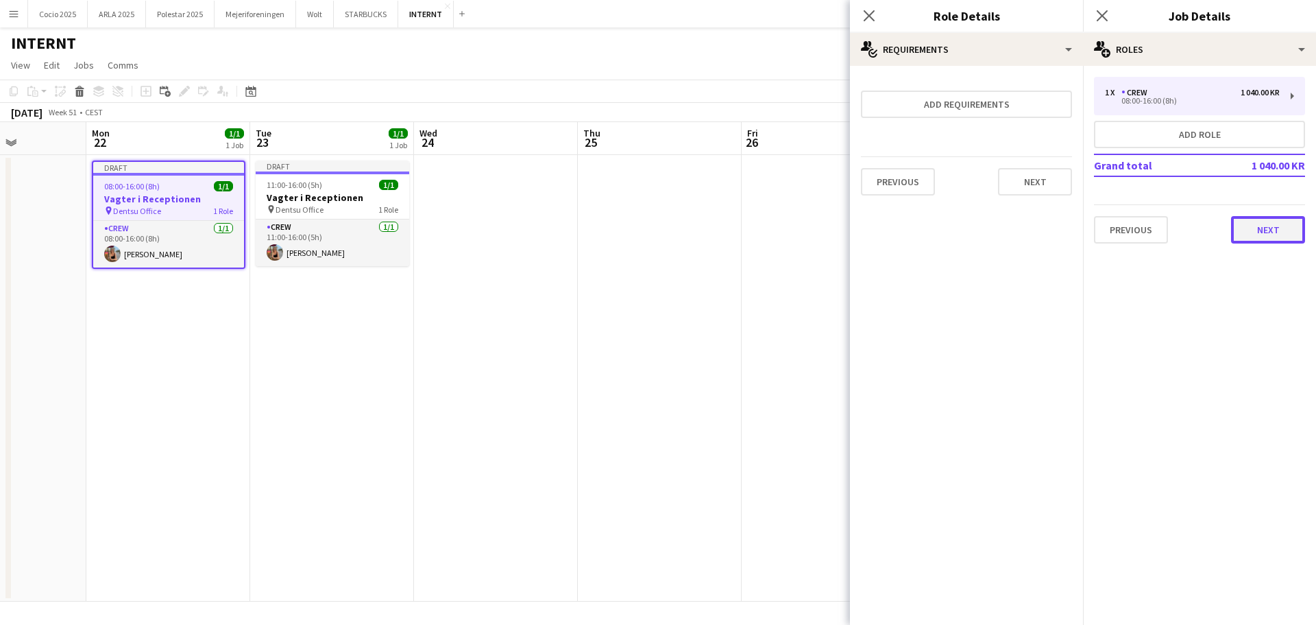
click at [1251, 239] on button "Next" at bounding box center [1268, 229] width 74 height 27
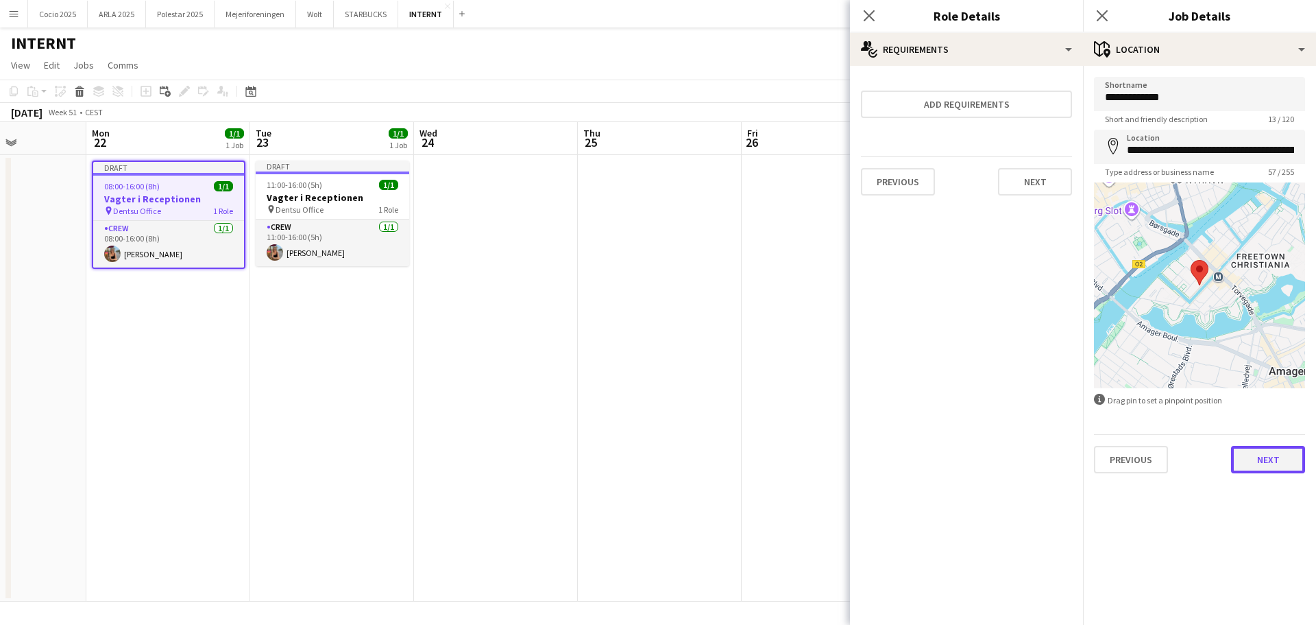
click at [1254, 470] on button "Next" at bounding box center [1268, 459] width 74 height 27
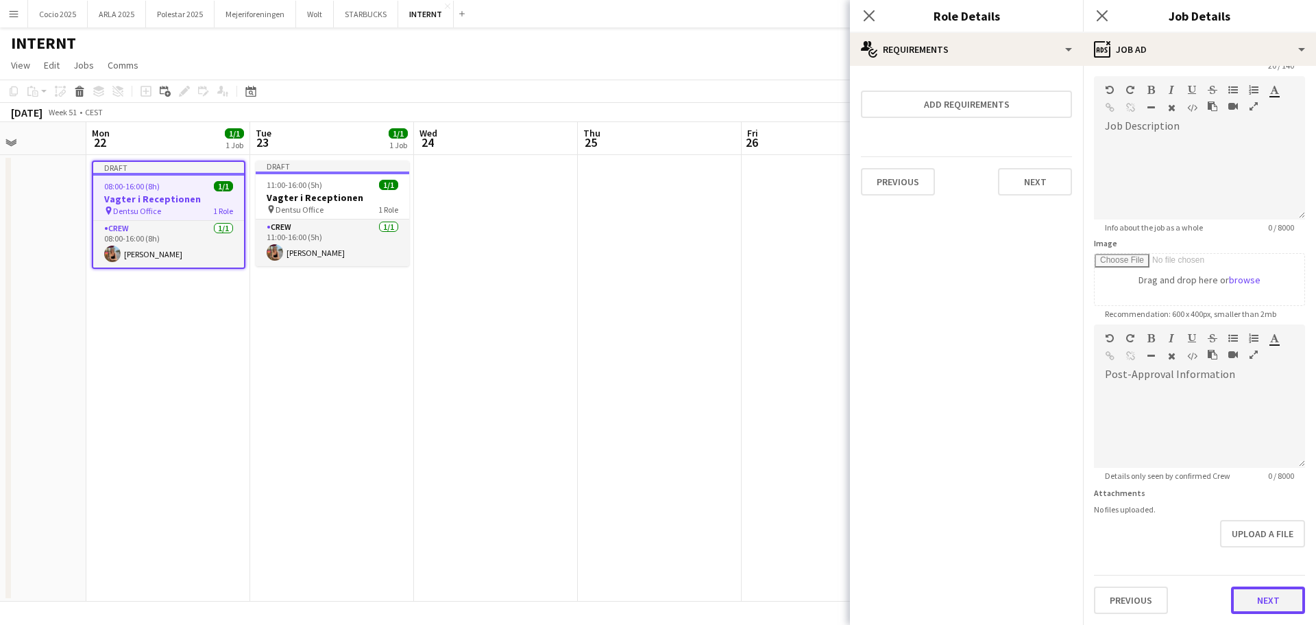
click at [1258, 545] on form "**********" at bounding box center [1199, 318] width 233 height 590
click at [1254, 596] on button "Next" at bounding box center [1268, 599] width 74 height 27
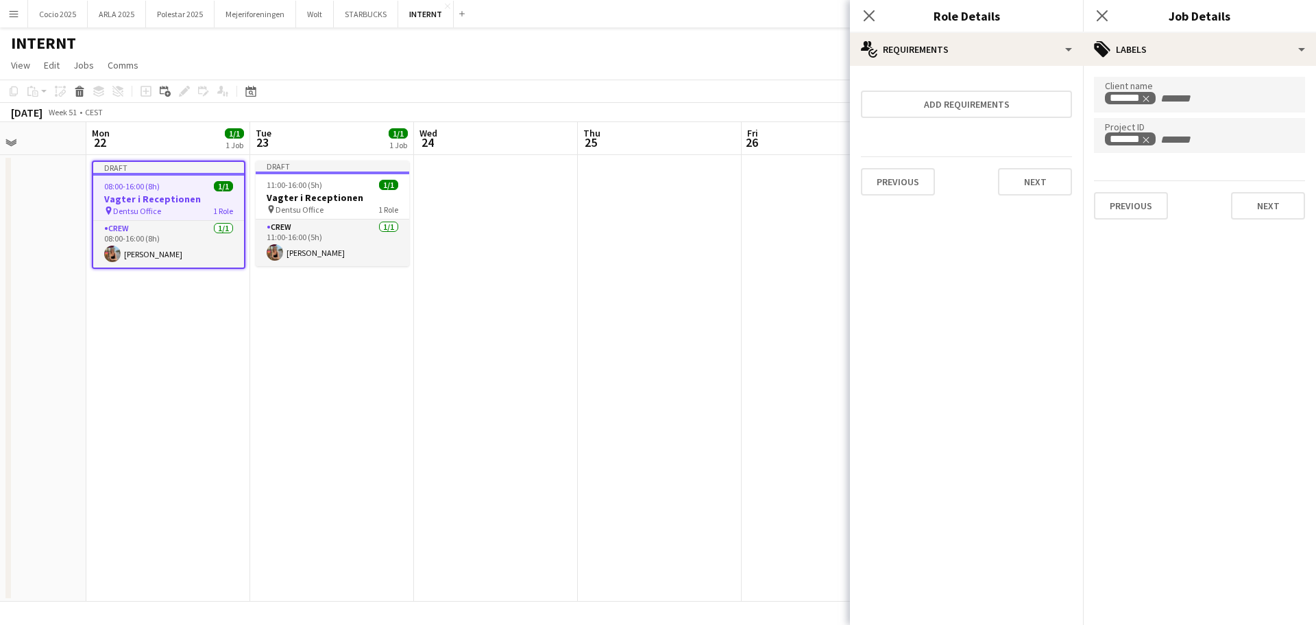
scroll to position [0, 0]
click at [1276, 209] on button "Next" at bounding box center [1268, 205] width 74 height 27
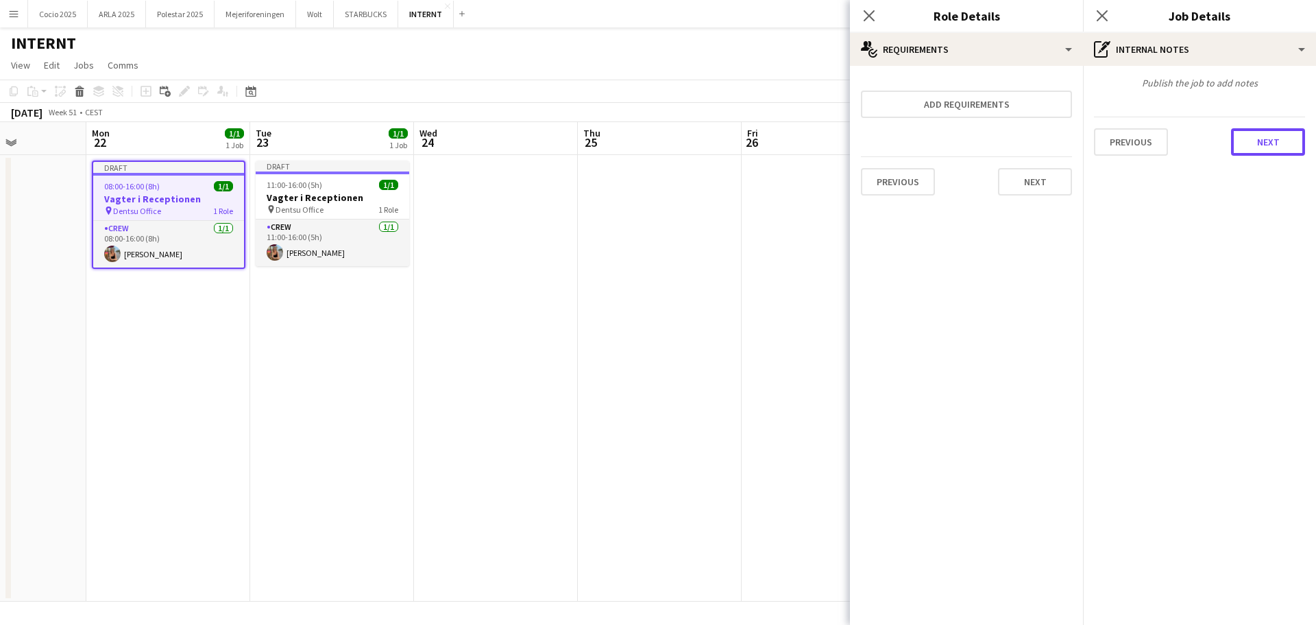
click at [1248, 155] on button "Next" at bounding box center [1268, 141] width 74 height 27
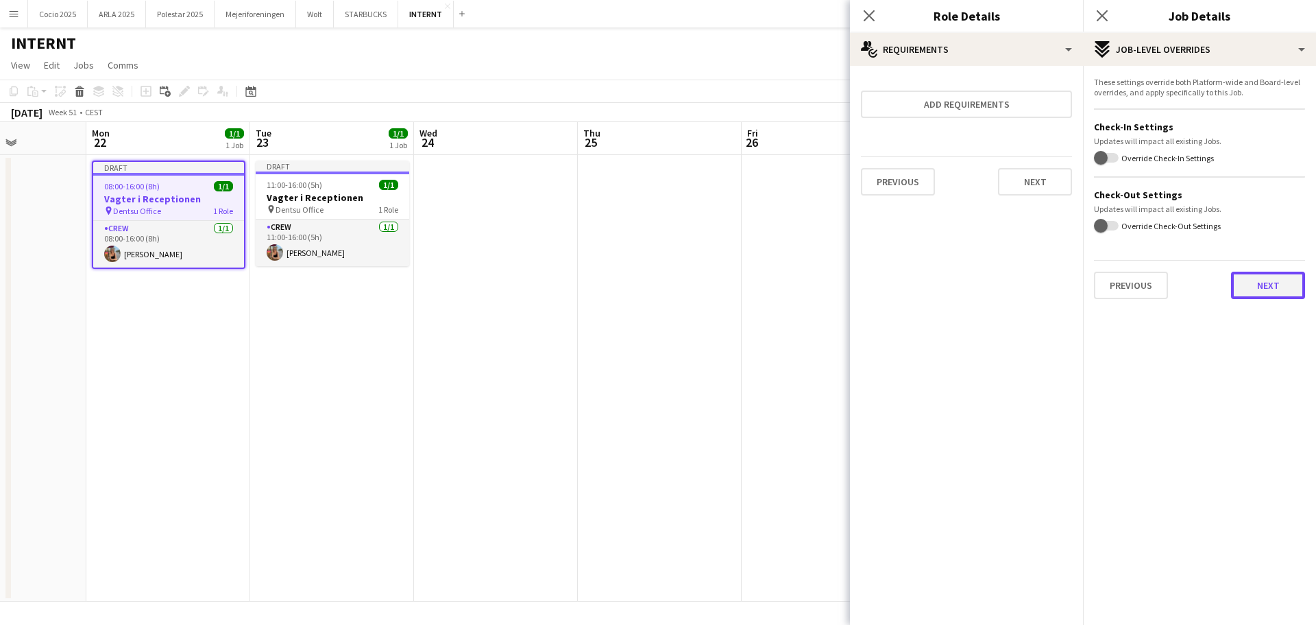
click at [1255, 287] on button "Next" at bounding box center [1268, 284] width 74 height 27
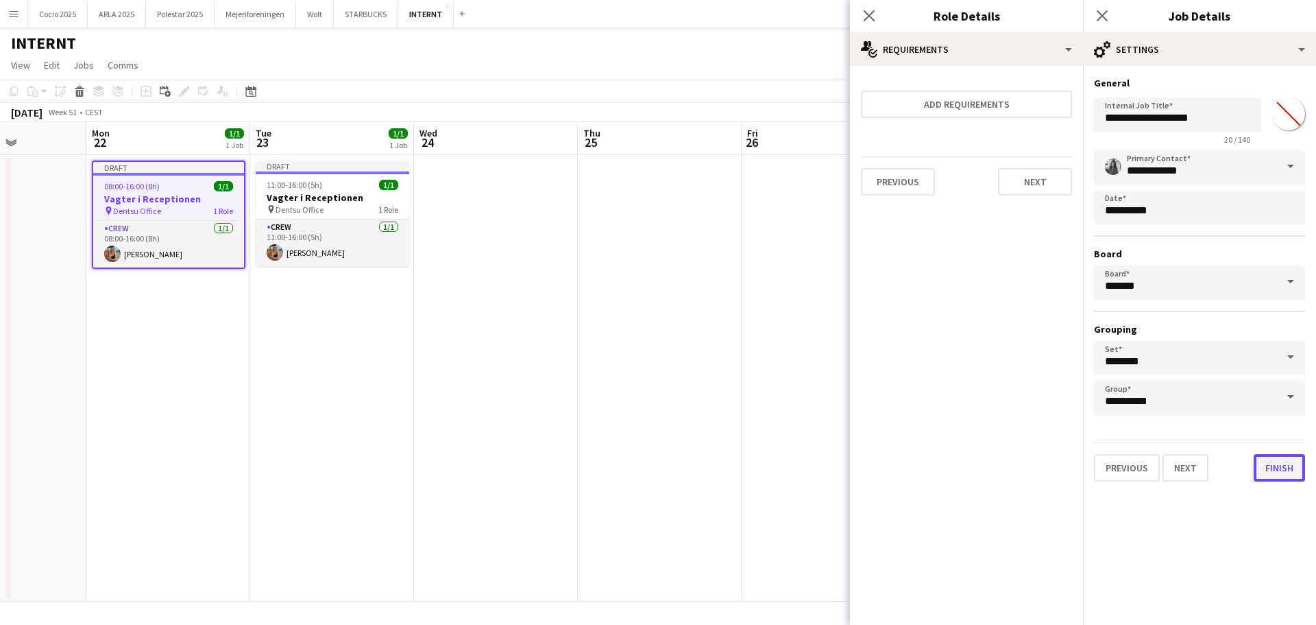
click at [1276, 460] on button "Finish" at bounding box center [1279, 467] width 51 height 27
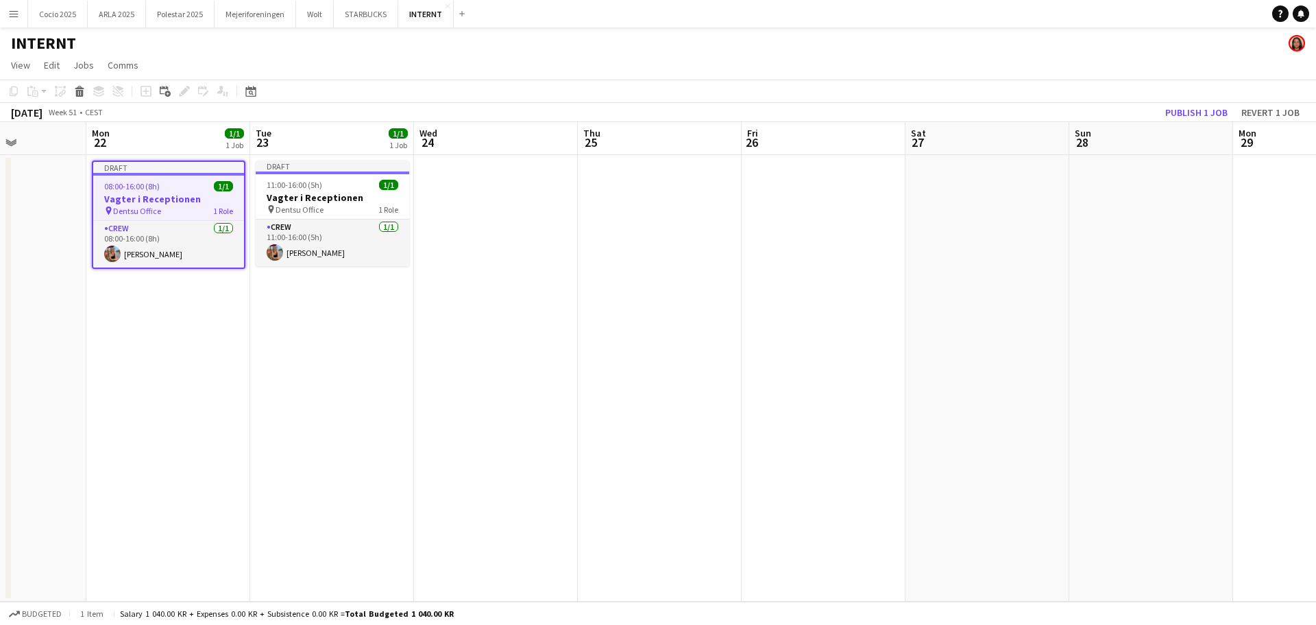
drag, startPoint x: 302, startPoint y: 204, endPoint x: 217, endPoint y: 215, distance: 85.7
click at [217, 216] on app-job-card "Draft 08:00-16:00 (8h) 1/1 Vagter i Receptionen pin Dentsu Office 1 Role Crew […" at bounding box center [169, 214] width 154 height 108
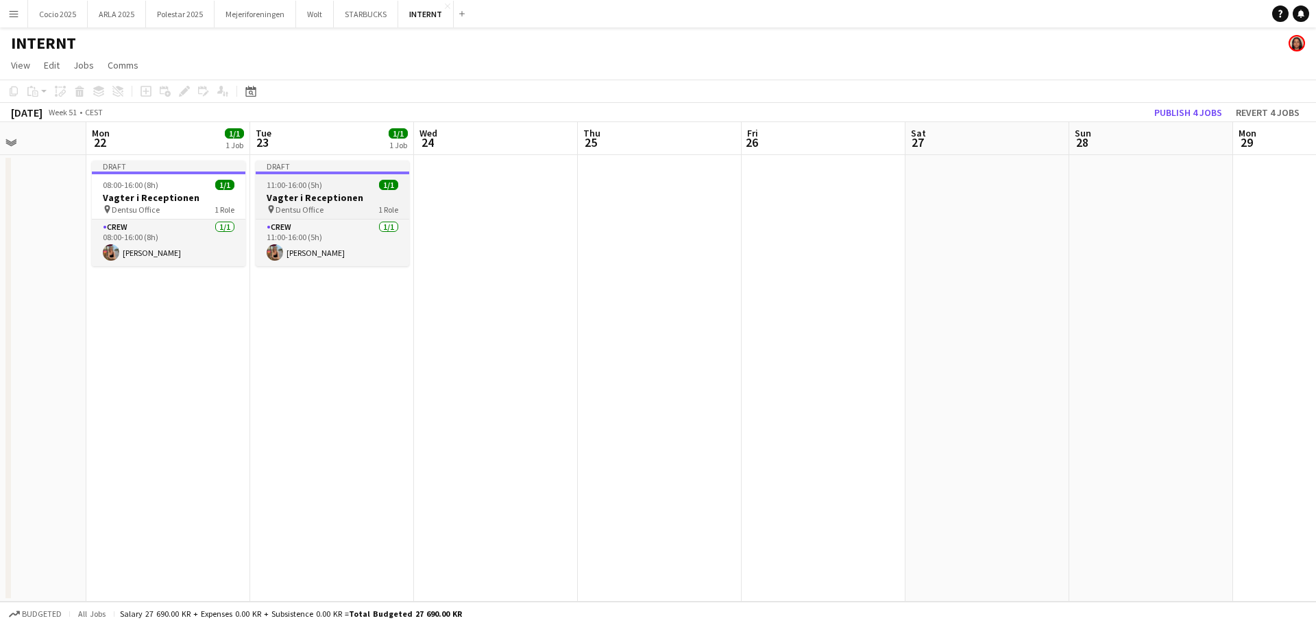
click at [300, 189] on span "11:00-16:00 (5h)" at bounding box center [295, 185] width 56 height 10
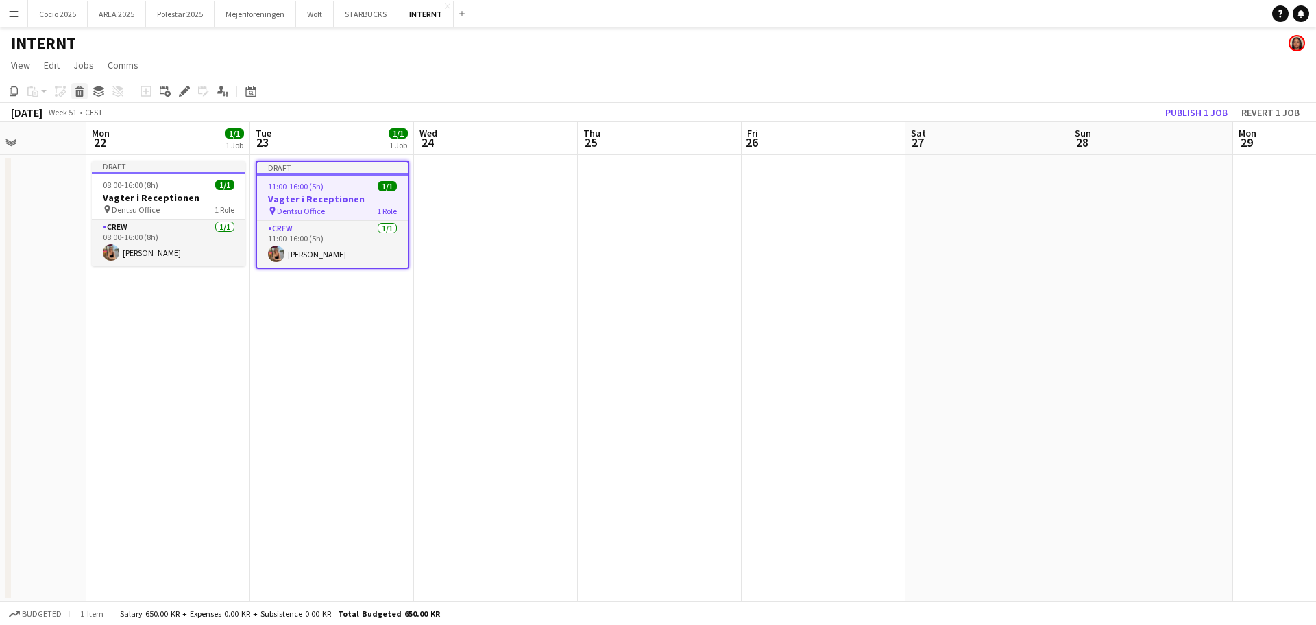
click at [80, 97] on div "Delete" at bounding box center [79, 91] width 16 height 16
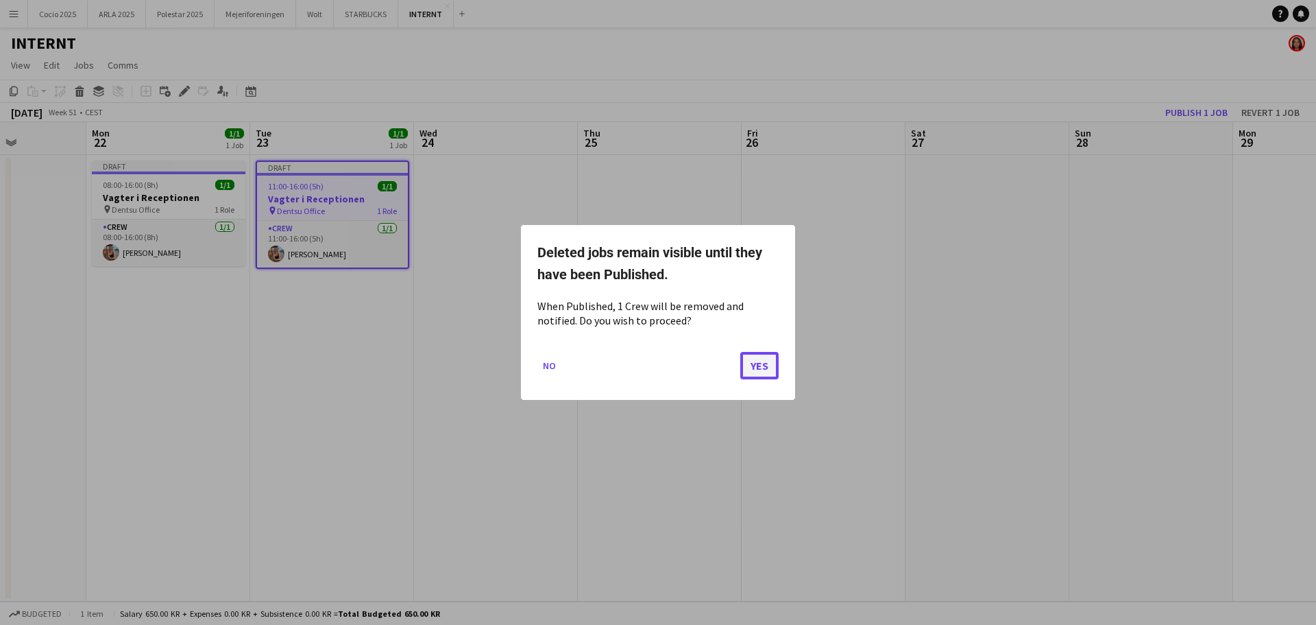
click at [764, 370] on button "Yes" at bounding box center [759, 365] width 38 height 27
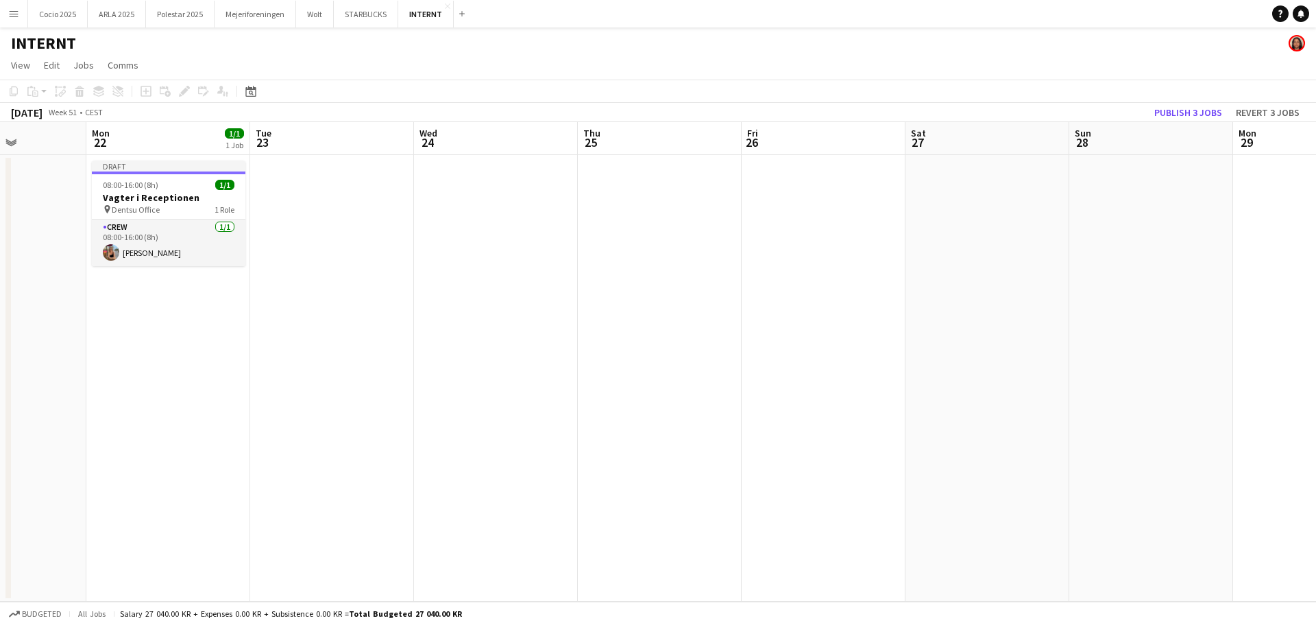
click at [324, 191] on app-date-cell at bounding box center [332, 378] width 164 height 446
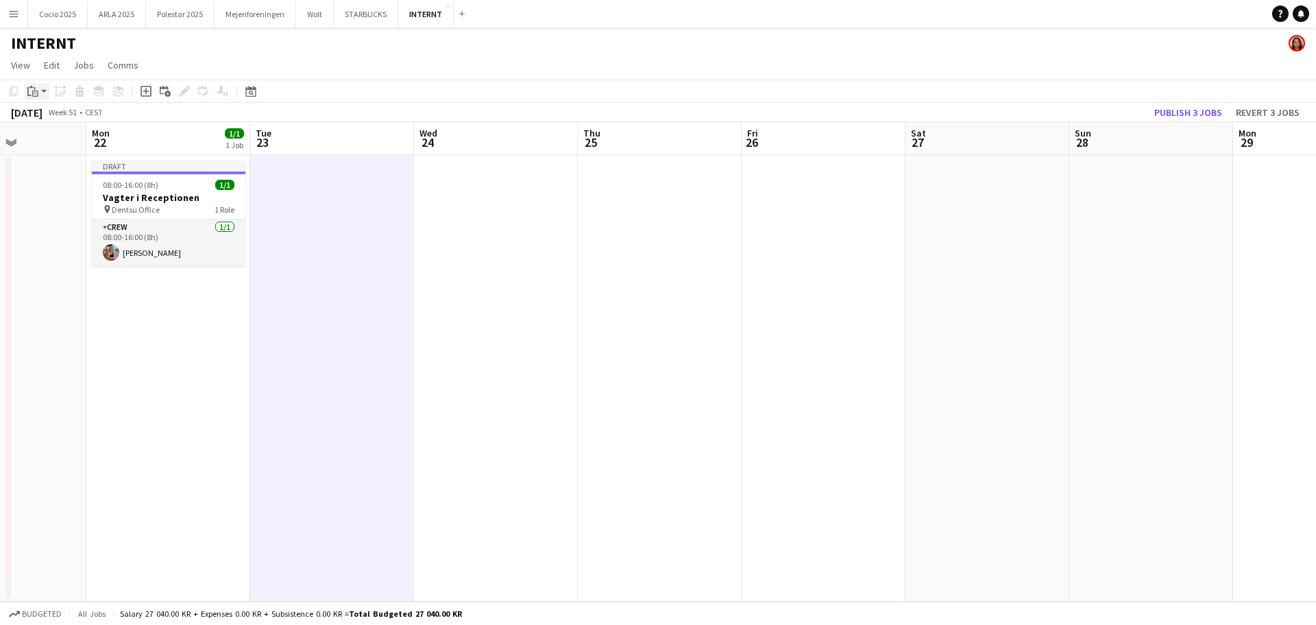
click at [38, 83] on div "Paste" at bounding box center [33, 91] width 16 height 16
click at [68, 142] on link "Paste with crew Ctrl+Shift+V" at bounding box center [100, 140] width 129 height 12
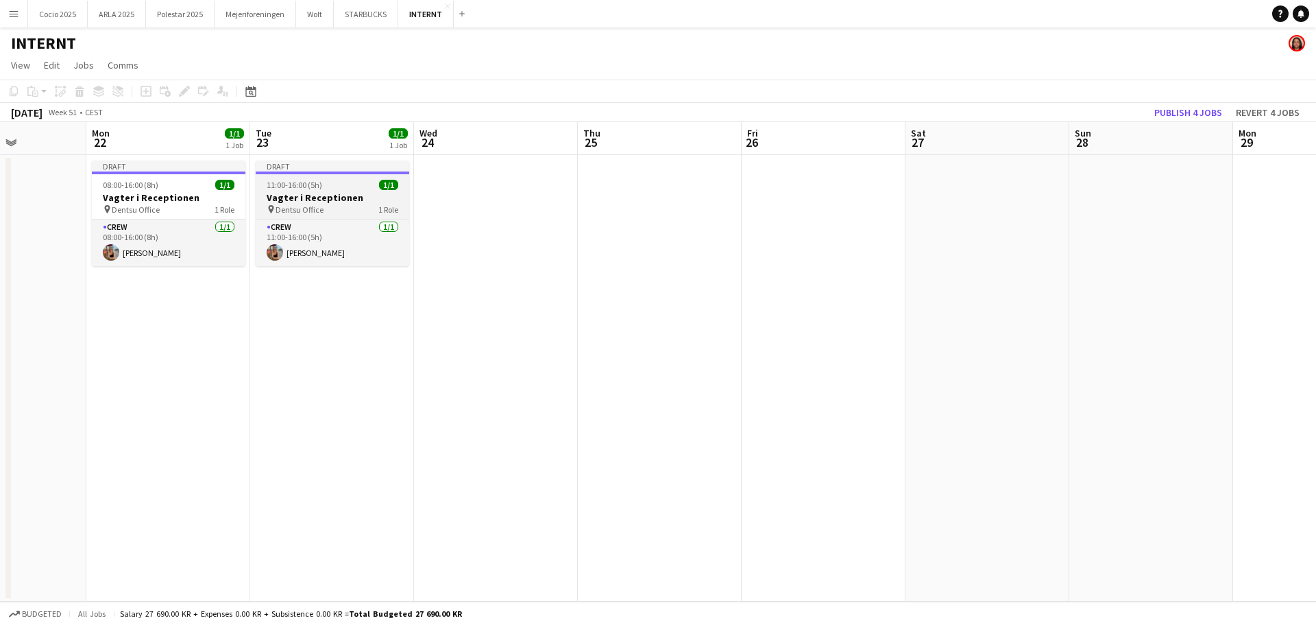
click at [327, 206] on div "pin Dentsu Office 1 Role" at bounding box center [333, 209] width 154 height 11
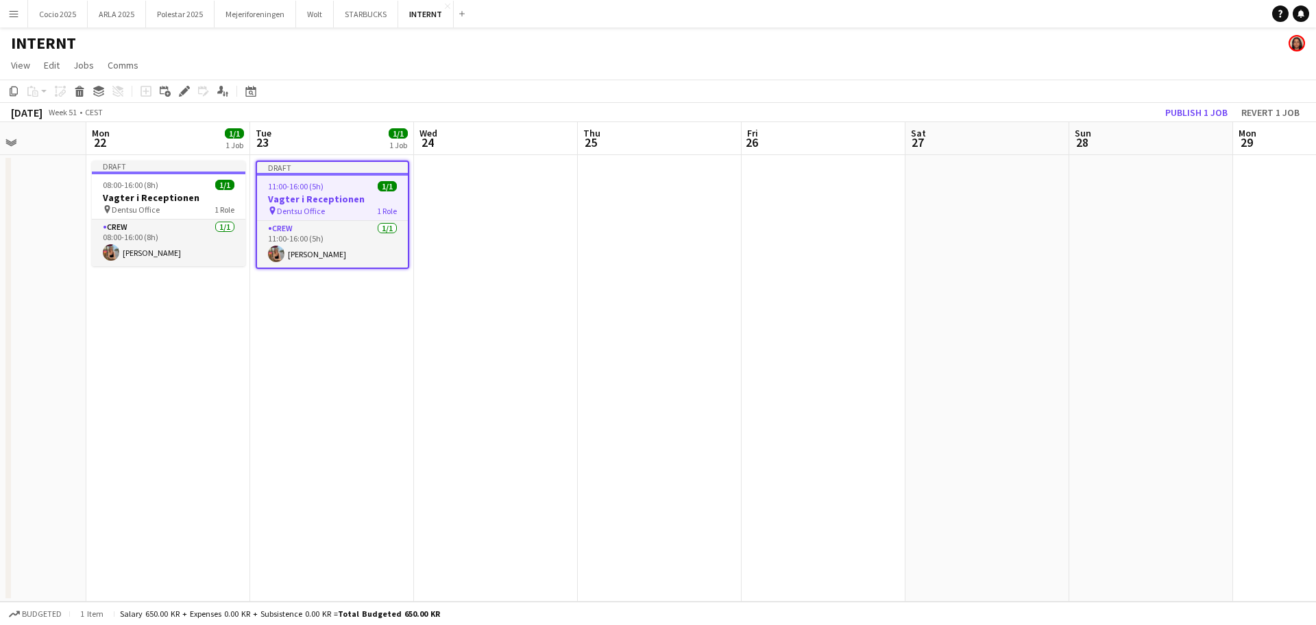
drag, startPoint x: 327, startPoint y: 206, endPoint x: 321, endPoint y: 193, distance: 14.4
click at [321, 193] on h3 "Vagter i Receptionen" at bounding box center [332, 199] width 151 height 12
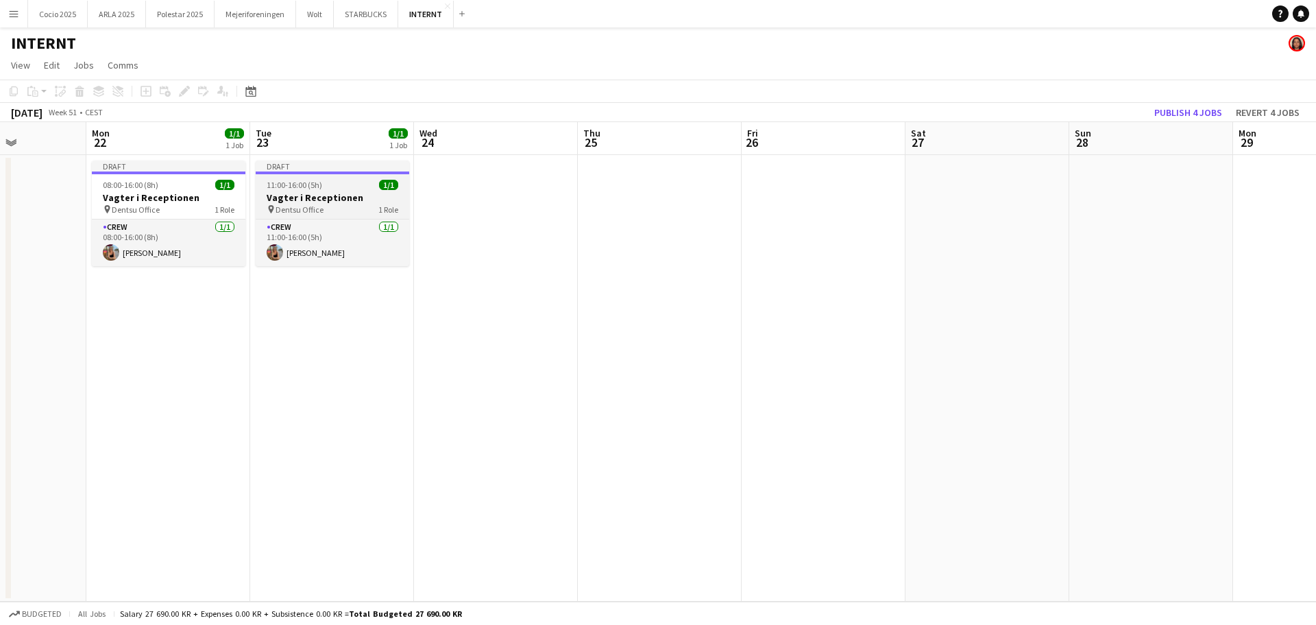
click at [304, 199] on h3 "Vagter i Receptionen" at bounding box center [333, 197] width 154 height 12
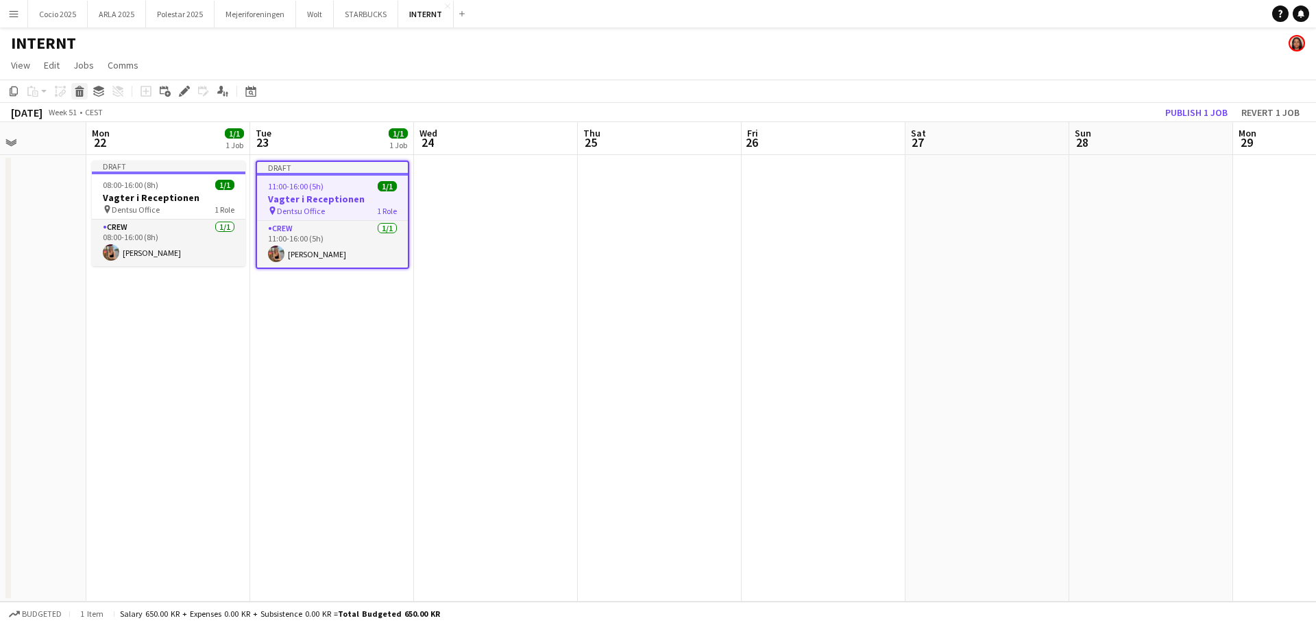
click at [84, 90] on icon "Delete" at bounding box center [79, 91] width 11 height 11
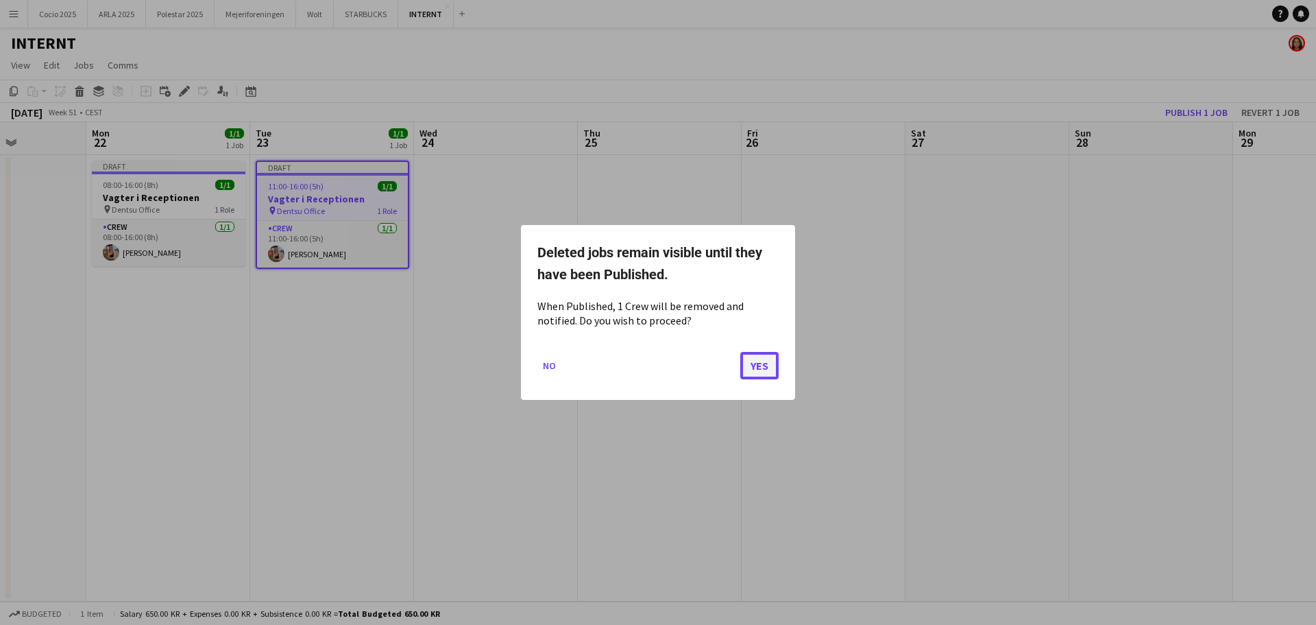
click at [746, 364] on button "Yes" at bounding box center [759, 365] width 38 height 27
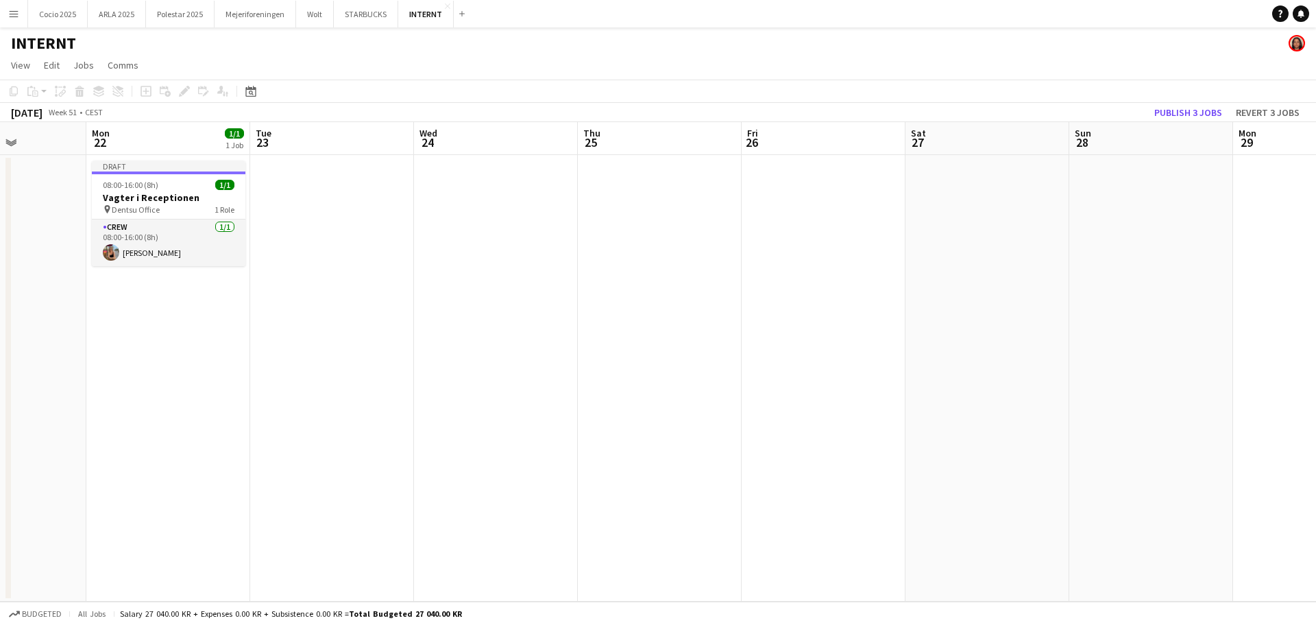
click at [353, 252] on app-date-cell at bounding box center [332, 378] width 164 height 446
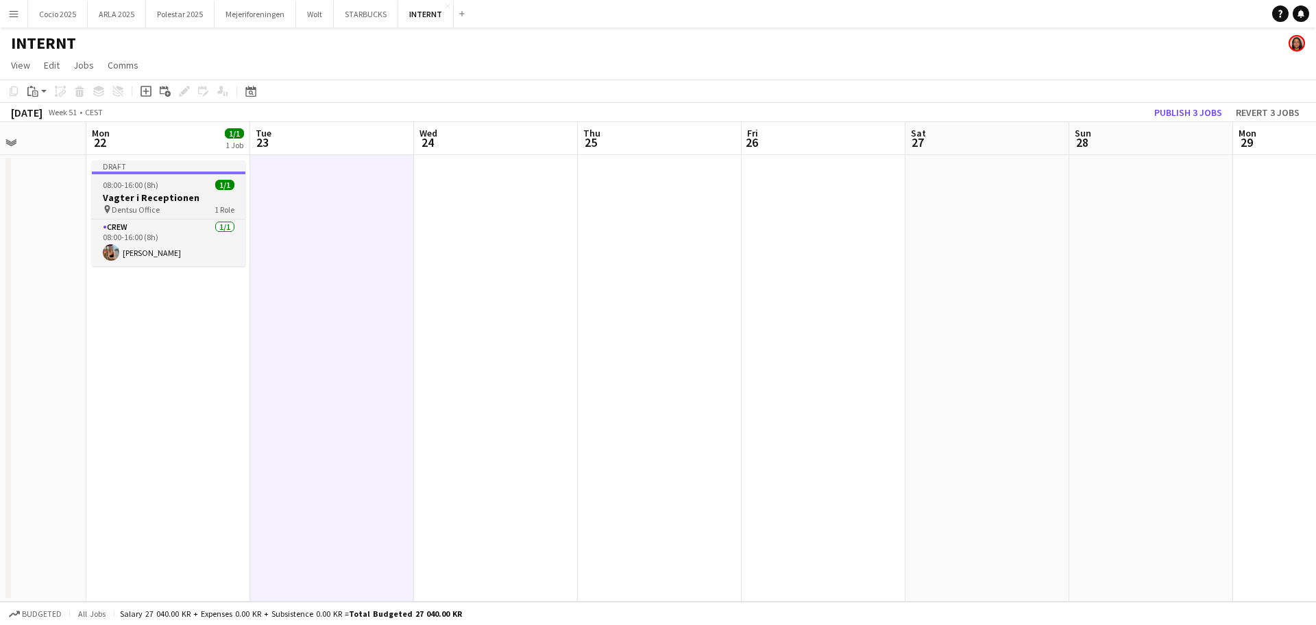
click at [148, 180] on app-job-card "Draft 08:00-16:00 (8h) 1/1 Vagter i Receptionen pin Dentsu Office 1 Role Crew […" at bounding box center [169, 213] width 154 height 106
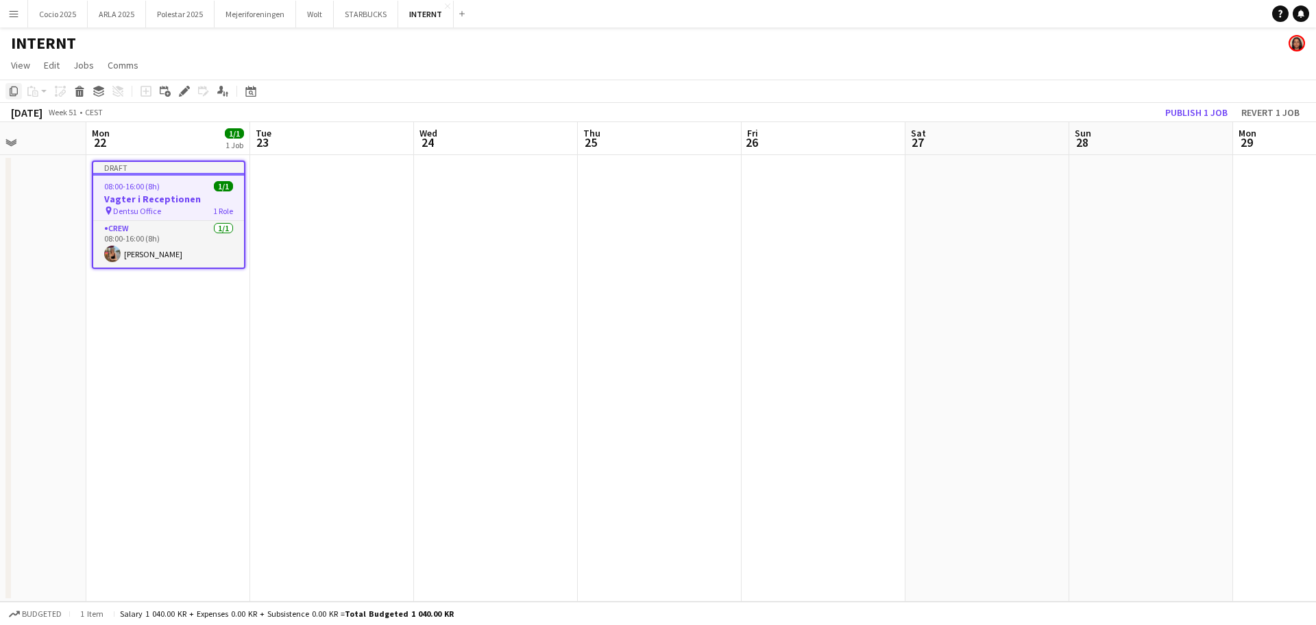
click at [21, 88] on div "Copy" at bounding box center [13, 91] width 16 height 16
drag, startPoint x: 308, startPoint y: 196, endPoint x: 288, endPoint y: 181, distance: 25.0
click at [308, 196] on app-date-cell at bounding box center [332, 378] width 164 height 446
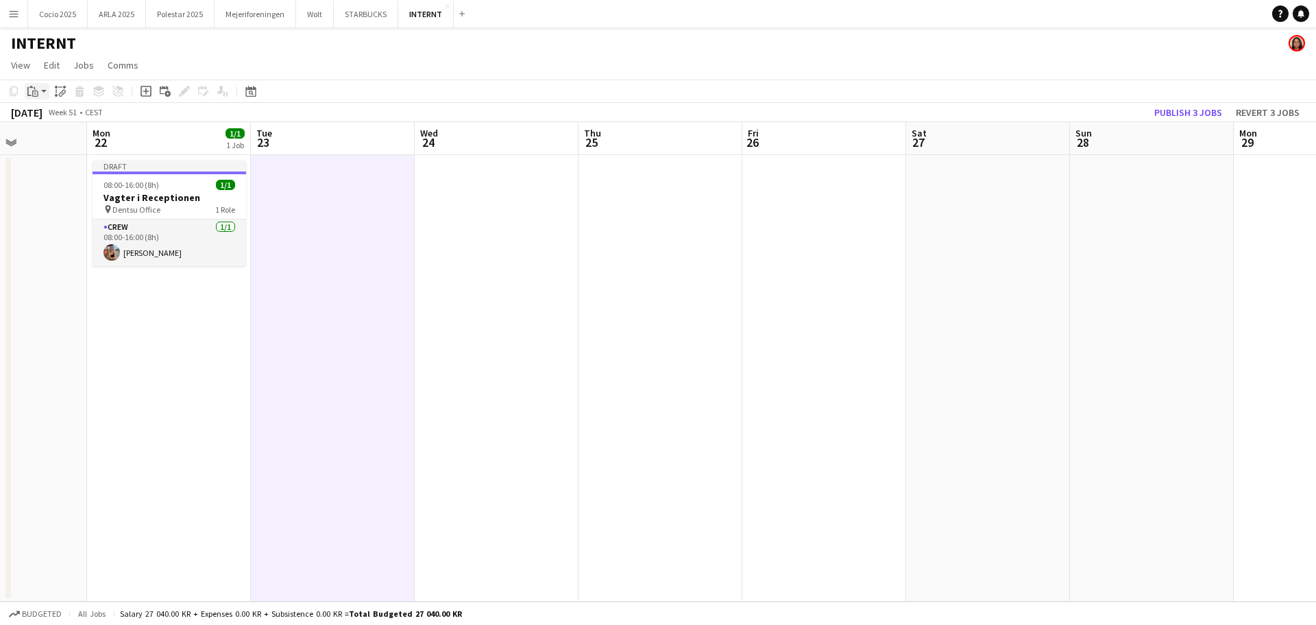
click at [34, 92] on icon "Paste" at bounding box center [32, 91] width 11 height 11
click at [60, 139] on link "Paste with crew Ctrl+Shift+V" at bounding box center [100, 140] width 129 height 12
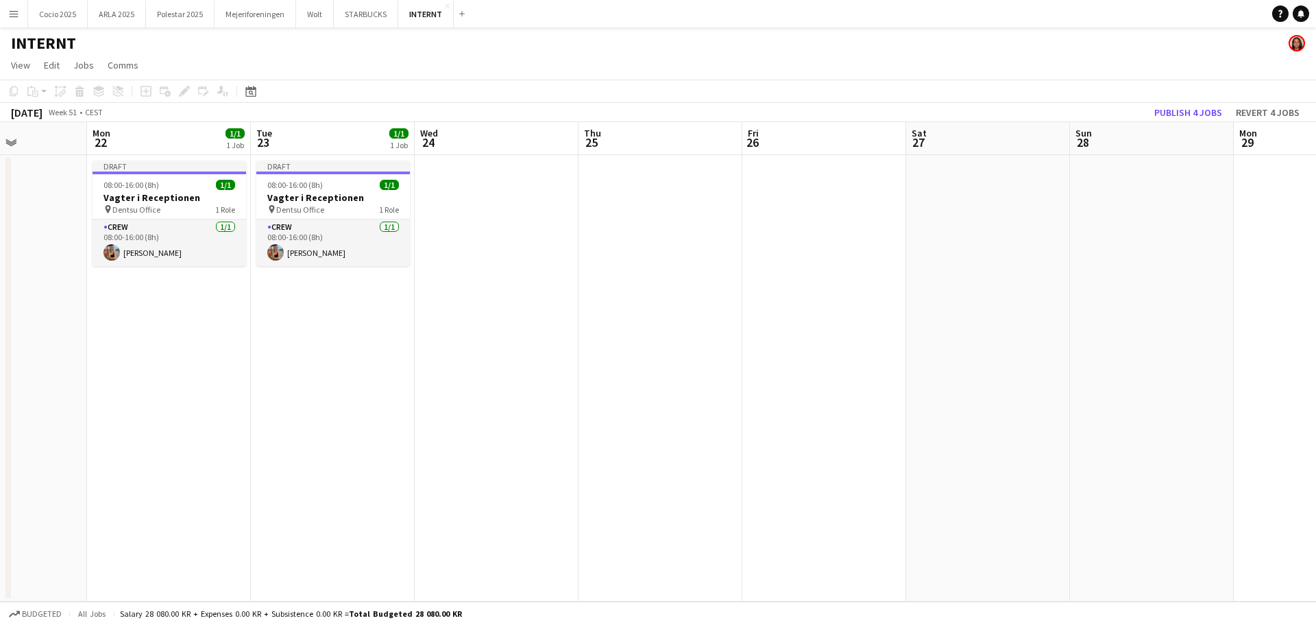
click at [315, 348] on app-date-cell "Draft 08:00-16:00 (8h) 1/1 Vagter i Receptionen pin Dentsu Office 1 Role Crew […" at bounding box center [333, 378] width 164 height 446
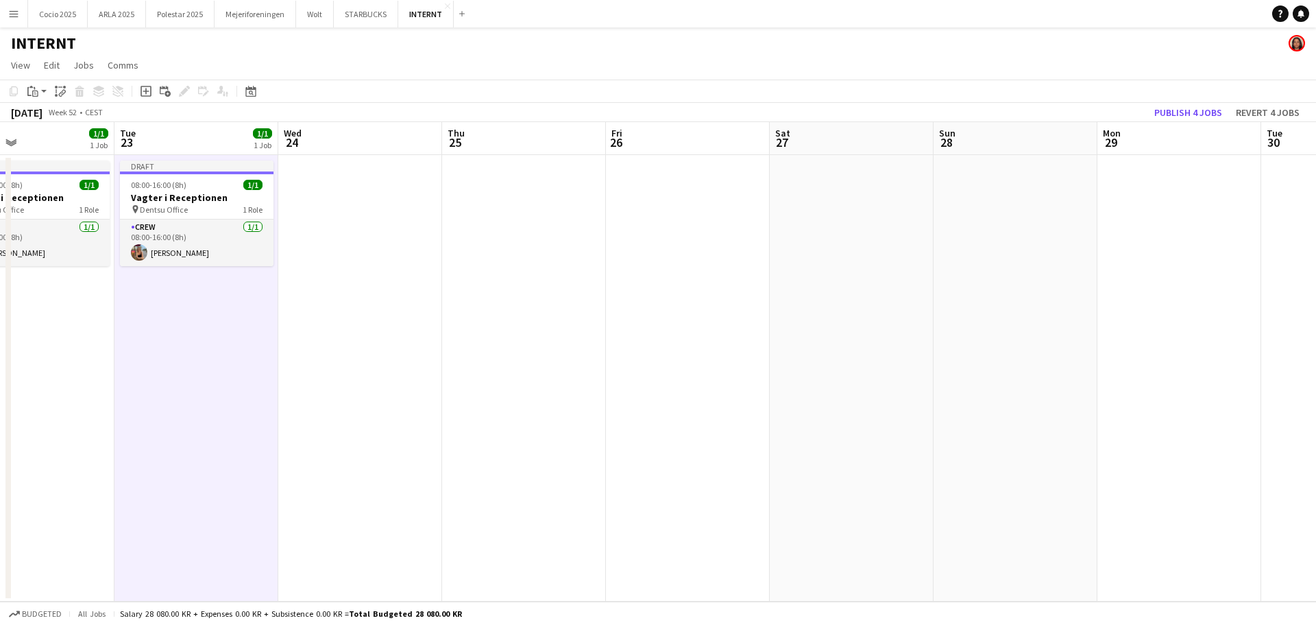
scroll to position [0, 472]
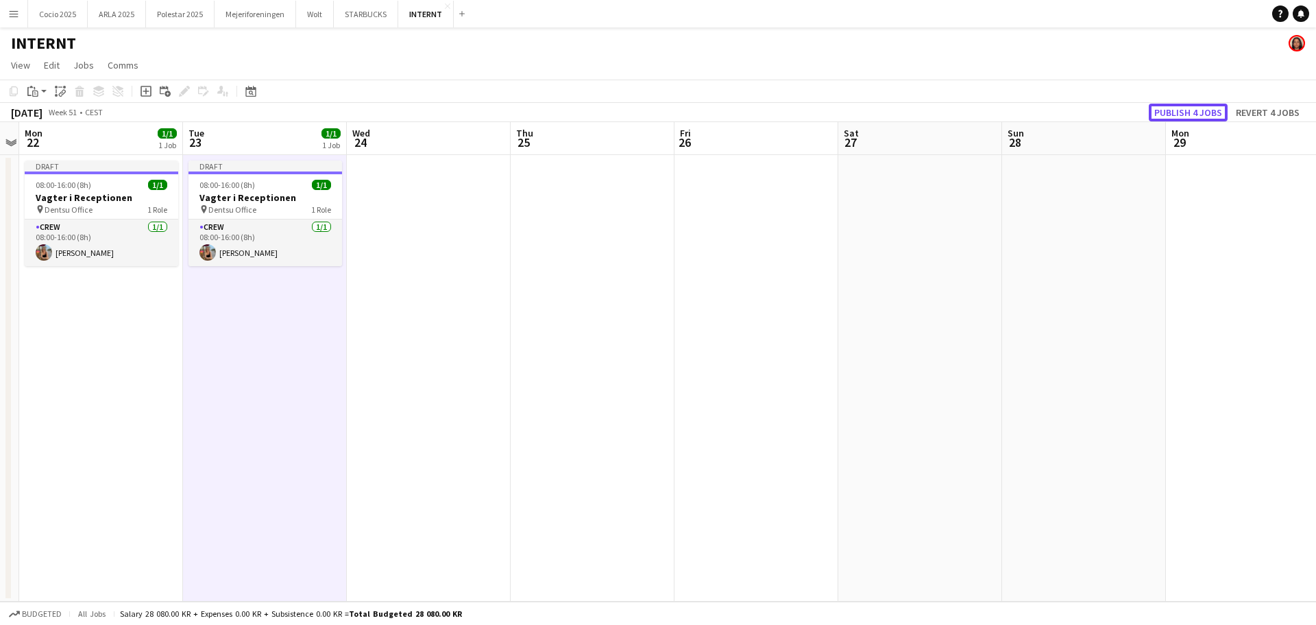
click at [1191, 113] on button "Publish 4 jobs" at bounding box center [1188, 113] width 79 height 18
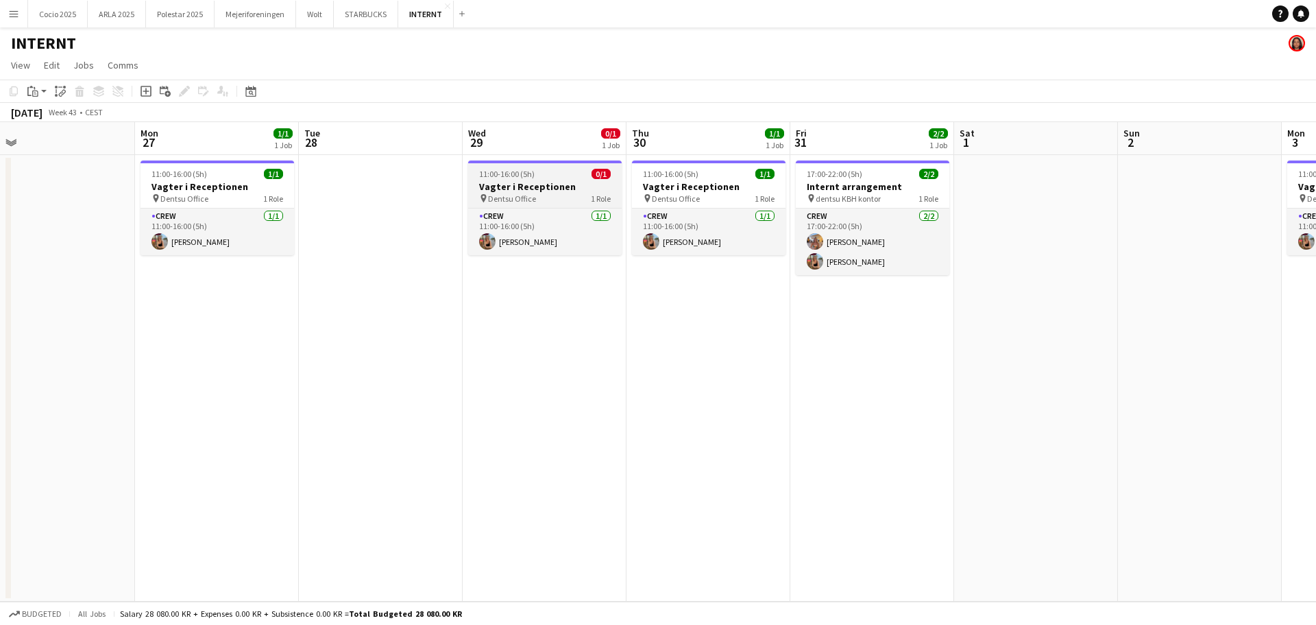
scroll to position [0, 323]
